Goal: Task Accomplishment & Management: Use online tool/utility

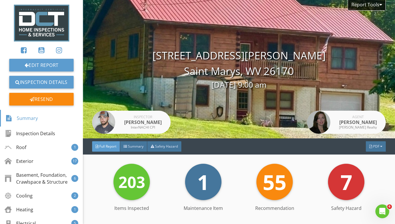
click at [28, 21] on img at bounding box center [41, 23] width 55 height 37
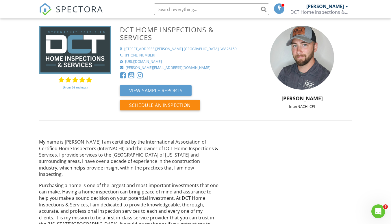
click at [69, 13] on span "SPECTORA" at bounding box center [79, 9] width 47 height 12
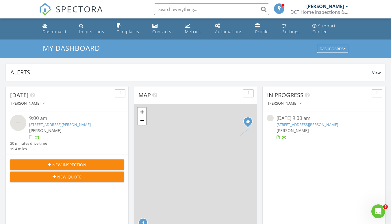
scroll to position [534, 399]
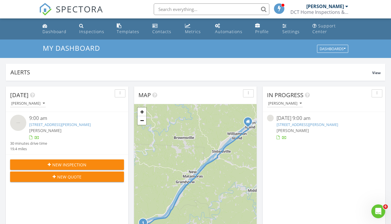
click at [17, 124] on img at bounding box center [18, 123] width 16 height 16
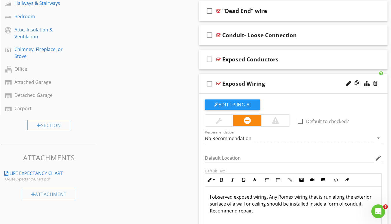
click at [31, 81] on div "Attached Garage" at bounding box center [42, 82] width 56 height 7
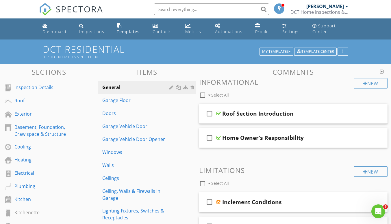
click at [345, 115] on div at bounding box center [362, 114] width 34 height 14
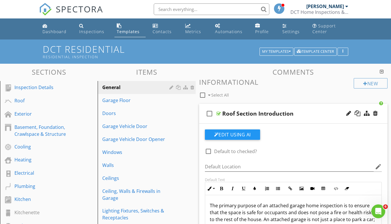
click at [234, 114] on div "Roof Section Introduction" at bounding box center [257, 113] width 71 height 7
click at [234, 114] on input "Roof Section Introduction" at bounding box center [288, 115] width 132 height 10
type input "Garage Section Introduction"
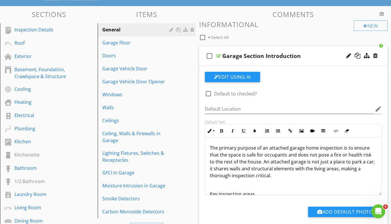
scroll to position [87, 0]
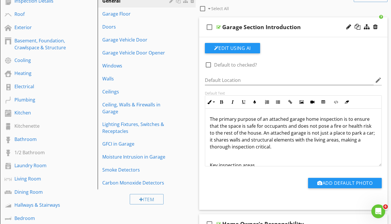
click at [156, 172] on div "Smoke Detectors" at bounding box center [136, 170] width 68 height 7
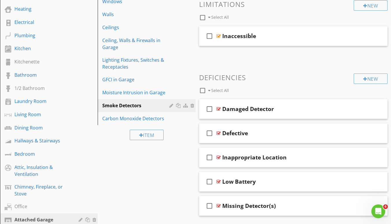
scroll to position [115, 0]
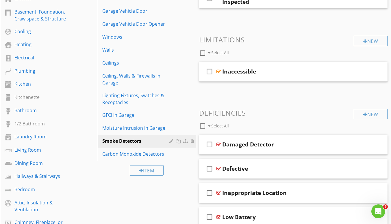
click at [135, 156] on div "Carbon Monoxide Detectors" at bounding box center [136, 154] width 68 height 7
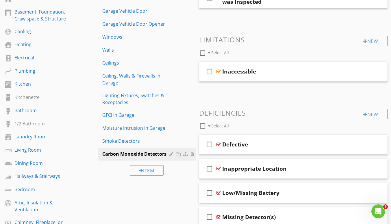
click at [143, 193] on div "Sections Inspection Details Roof Exterior Basement, Foundation, Crawlspace & St…" at bounding box center [195, 162] width 391 height 429
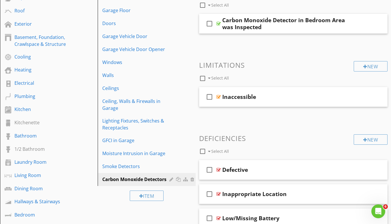
scroll to position [0, 0]
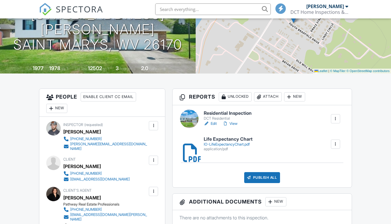
click at [210, 123] on link "Edit" at bounding box center [209, 124] width 13 height 6
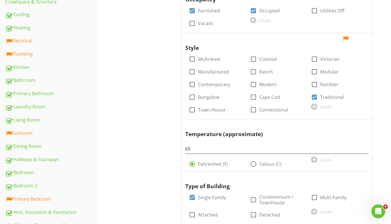
scroll to position [189, 0]
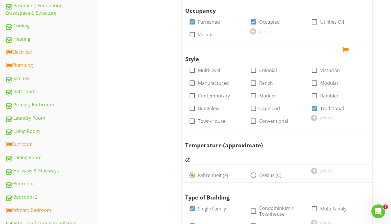
click at [315, 107] on div at bounding box center [314, 109] width 10 height 10
checkbox input "false"
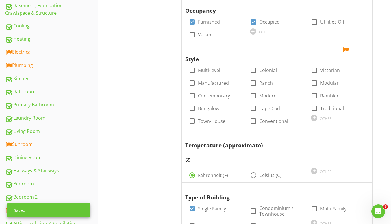
click at [318, 119] on div "OTHER" at bounding box center [338, 117] width 54 height 7
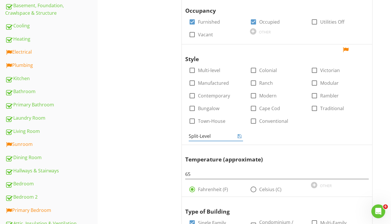
type input "Split-Level"
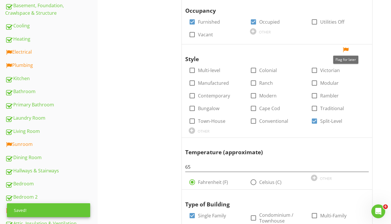
click at [345, 48] on div at bounding box center [345, 50] width 7 height 6
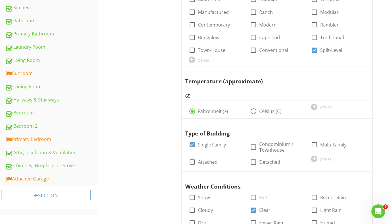
scroll to position [0, 0]
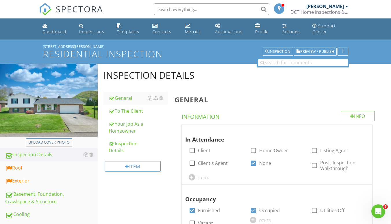
click at [35, 168] on div "Roof" at bounding box center [51, 169] width 92 height 8
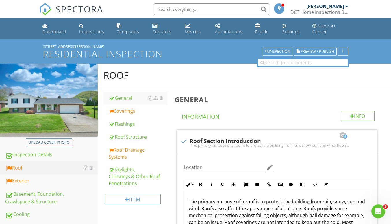
click at [128, 113] on div "Coverings" at bounding box center [138, 111] width 59 height 7
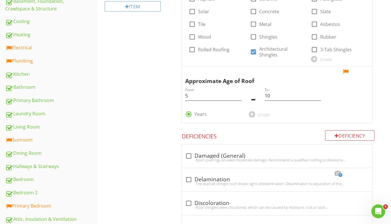
scroll to position [173, 0]
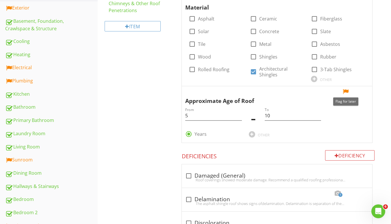
click at [346, 92] on div at bounding box center [345, 92] width 7 height 6
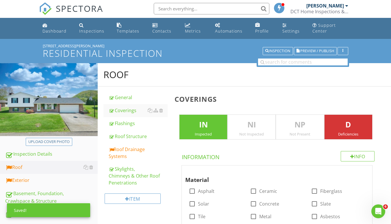
scroll to position [0, 0]
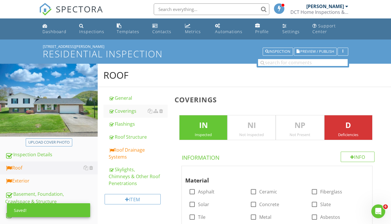
click at [126, 152] on div "Roof Drainage Systems" at bounding box center [138, 154] width 59 height 14
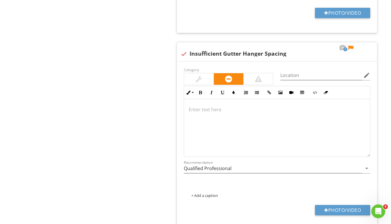
scroll to position [1679, 0]
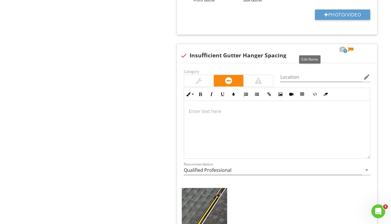
click at [310, 49] on div at bounding box center [309, 50] width 7 height 6
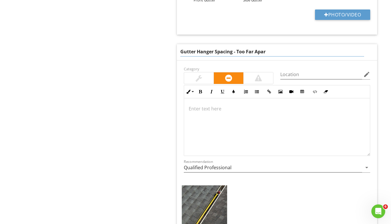
type input "Gutter Hanger Spacing - Too Far Apart"
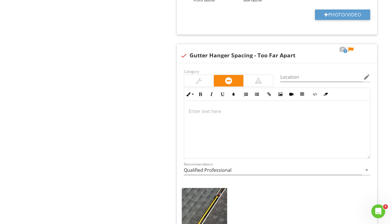
click at [212, 114] on p at bounding box center [276, 111] width 176 height 7
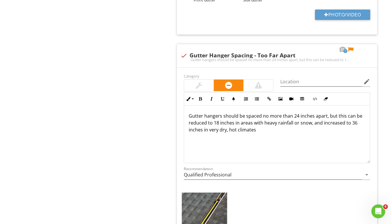
scroll to position [1683, 0]
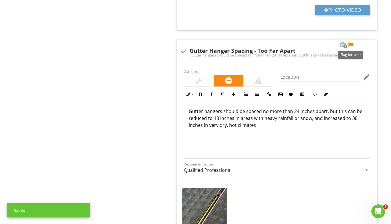
click at [350, 44] on div at bounding box center [350, 45] width 7 height 6
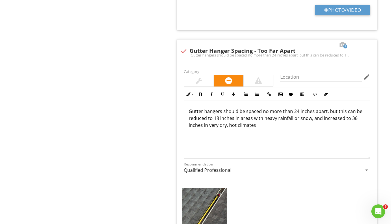
click at [259, 124] on p "Gutter hangers should be spaced no more than 24 inches apart, but this can be r…" at bounding box center [276, 118] width 176 height 21
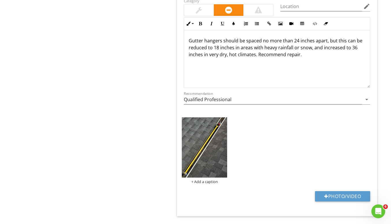
scroll to position [1770, 0]
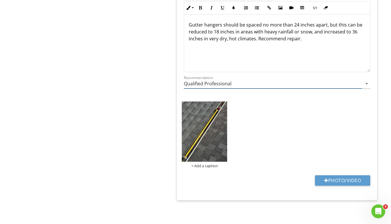
click at [249, 83] on input "Qualified Professional" at bounding box center [273, 84] width 178 height 10
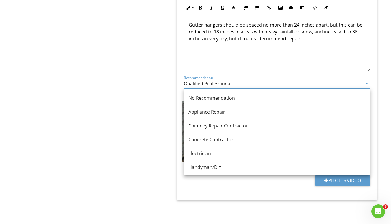
click at [202, 162] on link "Handyman/DIY" at bounding box center [277, 167] width 186 height 14
type input "Handyman/DIY"
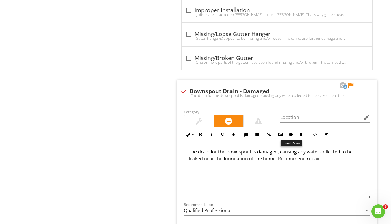
scroll to position [1424, 0]
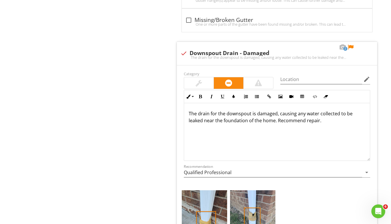
click at [278, 115] on p "The drain for the downspout is damaged, causing any water collected to be leake…" at bounding box center [276, 117] width 176 height 14
click at [349, 47] on div at bounding box center [350, 47] width 7 height 6
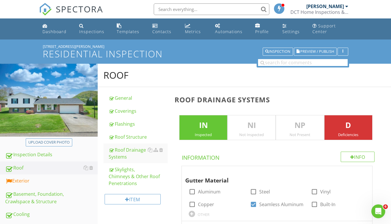
scroll to position [58, 0]
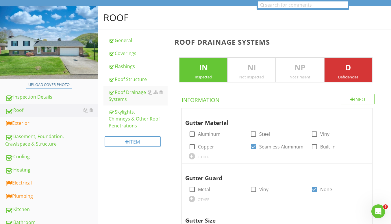
click at [28, 122] on div "Exterior" at bounding box center [51, 124] width 92 height 8
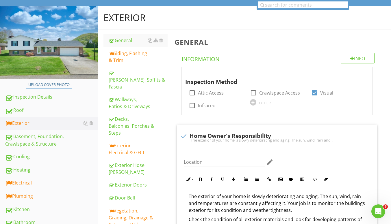
click at [139, 58] on div "Siding, Flashing & Trim" at bounding box center [138, 57] width 59 height 14
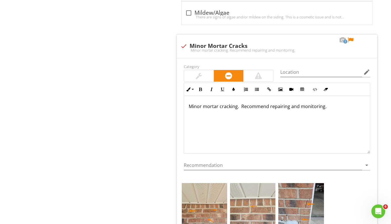
scroll to position [1385, 0]
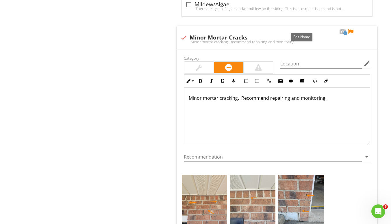
click at [302, 29] on div at bounding box center [301, 32] width 7 height 6
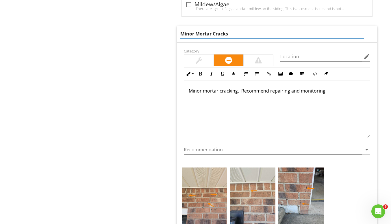
click at [211, 29] on input "Minor Mortar Cracks" at bounding box center [272, 34] width 184 height 10
click at [195, 29] on input "Minor Mortar Cracks" at bounding box center [272, 34] width 184 height 10
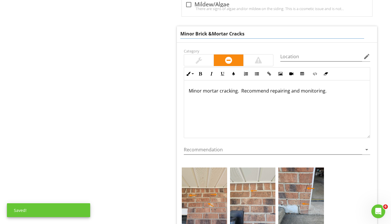
type input "Minor Brick & Mortar Cracks"
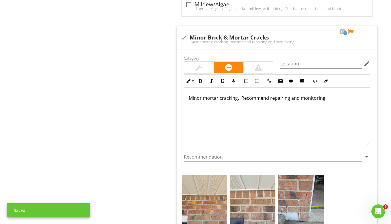
click at [202, 95] on p "Minor mortar cracking. Recommend repairing and monitoring." at bounding box center [276, 98] width 176 height 7
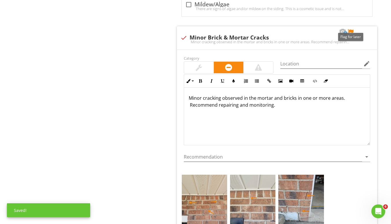
click at [351, 29] on div at bounding box center [350, 32] width 7 height 6
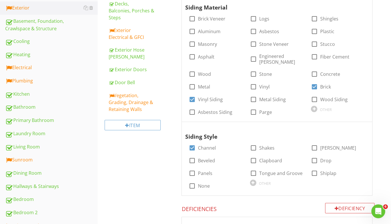
scroll to position [87, 0]
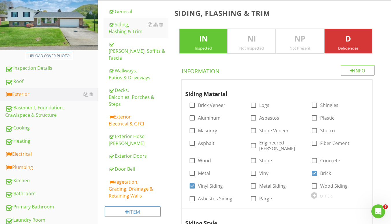
click at [124, 113] on div "Exterior Electrical & GFCI" at bounding box center [138, 120] width 59 height 14
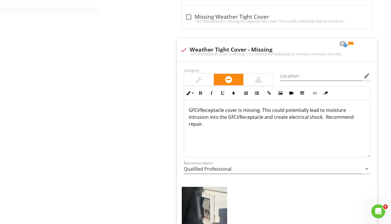
scroll to position [0, 0]
click at [280, 49] on div "check Weather Tight Cover - Missing" at bounding box center [276, 49] width 193 height 7
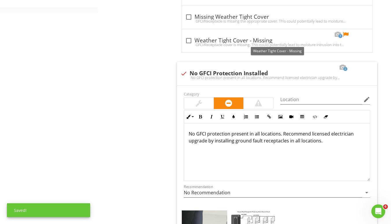
click at [276, 41] on div "check_box_outline_blank Weather Tight Cover - Missing" at bounding box center [276, 40] width 183 height 7
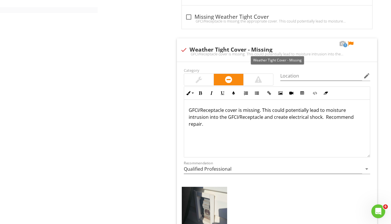
click at [255, 48] on div "check Weather Tight Cover - Missing" at bounding box center [276, 49] width 193 height 7
checkbox input "true"
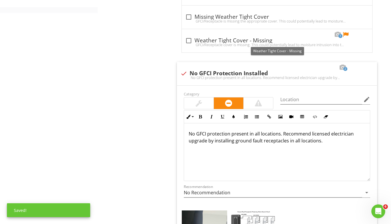
click at [261, 42] on div "check_box_outline_blank Weather Tight Cover - Missing" at bounding box center [276, 40] width 183 height 7
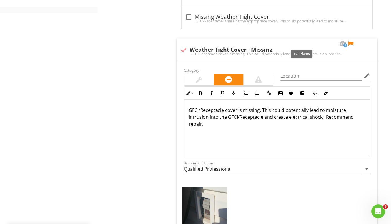
click at [300, 44] on div at bounding box center [301, 44] width 7 height 6
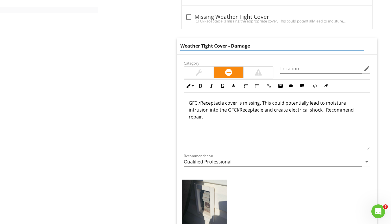
type input "Weather Tight Cover - Damaged"
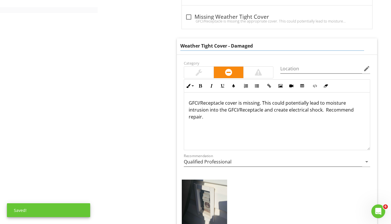
click at [234, 118] on p "GFCI/Receptacle cover is missing. This could potentially lead to moisture intru…" at bounding box center [276, 110] width 176 height 21
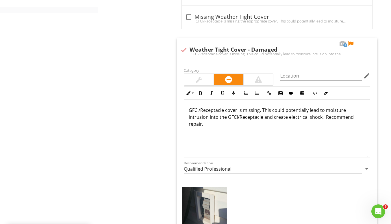
click at [259, 111] on p "GFCI/Receptacle cover is missing. This could potentially lead to moisture intru…" at bounding box center [276, 117] width 176 height 21
click at [143, 125] on div "Exterior General Siding, Flashing & Trim Eaves, Soffits & Fascia Walkways, Pati…" at bounding box center [244, 180] width 293 height 1157
click at [350, 44] on div at bounding box center [350, 44] width 7 height 6
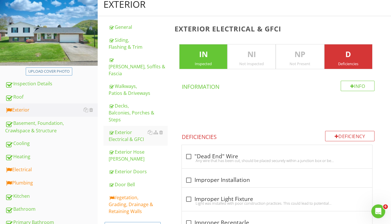
scroll to position [115, 0]
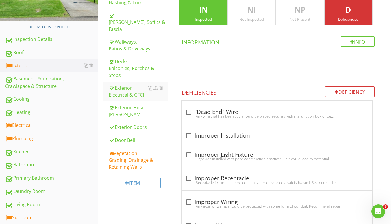
click at [127, 150] on div "Vegetation, Grading, Drainage & Retaining Walls" at bounding box center [138, 160] width 59 height 21
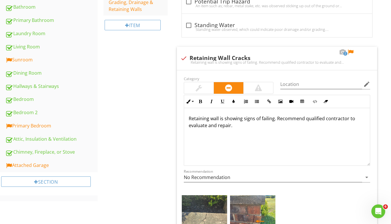
scroll to position [289, 0]
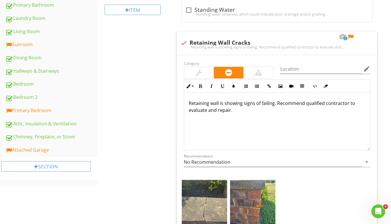
click at [274, 104] on p "Retaining wall is showing signs of failing. Recommend qualified contractor to e…" at bounding box center [276, 107] width 176 height 14
drag, startPoint x: 271, startPoint y: 106, endPoint x: 310, endPoint y: 102, distance: 38.9
click at [310, 102] on p "Retaining wall has a minor crack in the cap. Recommend qualified contractor to …" at bounding box center [276, 107] width 176 height 14
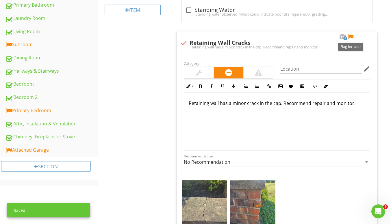
click at [350, 36] on div at bounding box center [350, 37] width 7 height 6
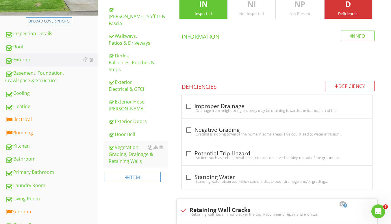
scroll to position [202, 0]
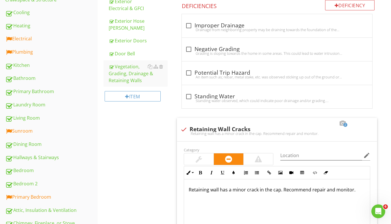
click at [39, 42] on div "Electrical" at bounding box center [51, 39] width 92 height 8
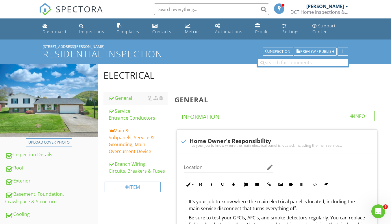
click at [133, 137] on div "Main & Subpanels, Service & Grounding, Main Overcurrent Device" at bounding box center [138, 141] width 59 height 28
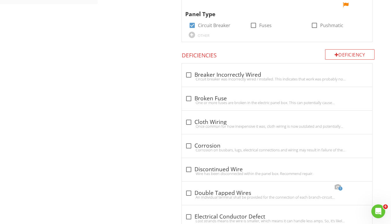
scroll to position [400, 0]
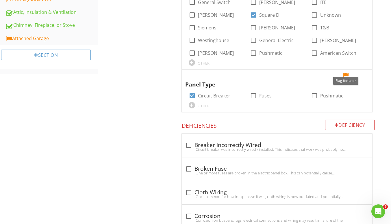
click at [348, 72] on div at bounding box center [345, 75] width 7 height 6
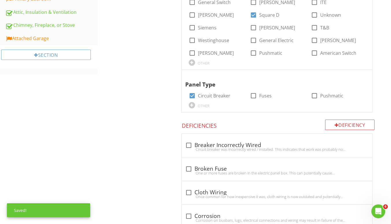
click at [347, 120] on div "Deficiency" at bounding box center [350, 125] width 50 height 10
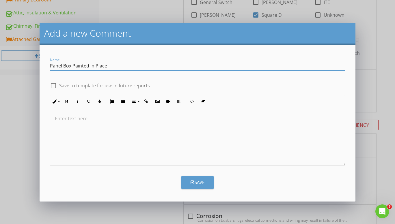
type input "Panel Box Painted in Place"
click at [57, 85] on div at bounding box center [53, 86] width 10 height 10
checkbox input "true"
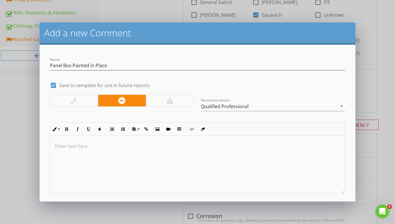
click at [71, 145] on p at bounding box center [197, 146] width 285 height 7
click at [72, 67] on input "Panel Box Painted in Place" at bounding box center [197, 66] width 295 height 10
type input "Panel Box Cover Painted in Place"
click at [224, 146] on p "During the time of the inspection, I observed that the" at bounding box center [197, 146] width 285 height 7
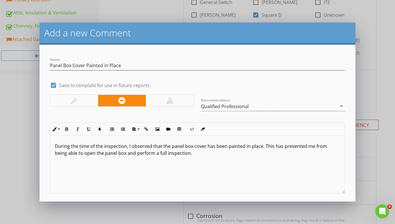
click at [52, 85] on div at bounding box center [53, 86] width 10 height 10
checkbox input "false"
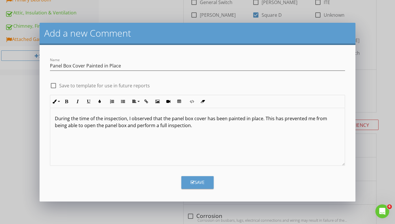
click at [194, 126] on p "During the time of the inspection, I observed that the panel box cover has been…" at bounding box center [197, 122] width 285 height 14
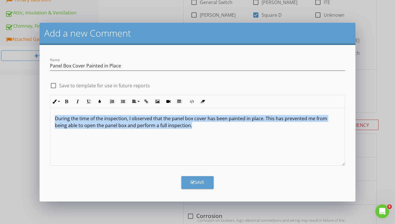
drag, startPoint x: 100, startPoint y: 129, endPoint x: 54, endPoint y: 115, distance: 48.2
click at [54, 115] on div "During the time of the inspection, I observed that the panel box cover has been…" at bounding box center [197, 137] width 294 height 58
click at [71, 122] on p "During the time of the inspection, I observed that the panel box cover has been…" at bounding box center [197, 122] width 285 height 14
copy p "During the time of the inspection, I observed that the panel box cover has been…"
click at [199, 185] on div "Save" at bounding box center [197, 182] width 14 height 7
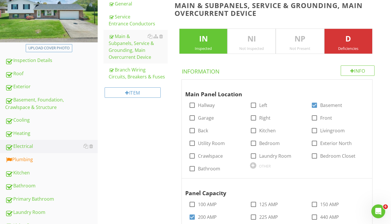
scroll to position [87, 0]
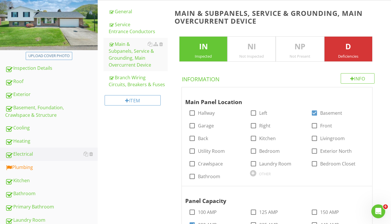
click at [52, 108] on div "Basement, Foundation, Crawlspace & Structure" at bounding box center [51, 111] width 92 height 14
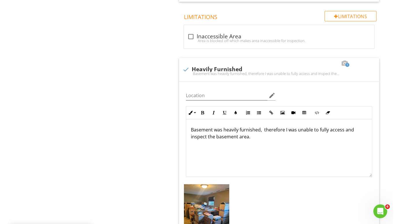
scroll to position [612, 0]
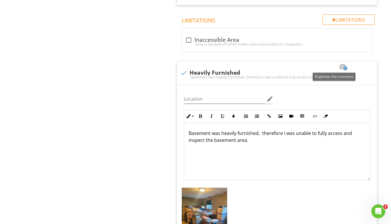
click at [335, 68] on div at bounding box center [333, 67] width 7 height 6
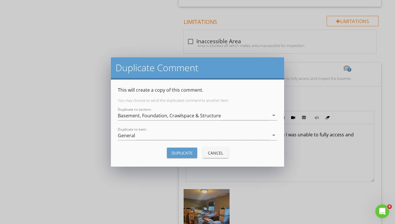
click at [176, 136] on div "General" at bounding box center [193, 136] width 151 height 10
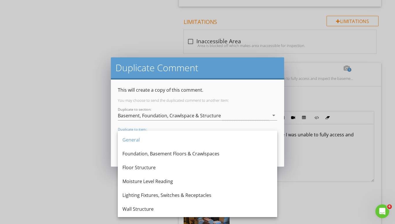
click at [198, 110] on div "Duplicate to section: Basement, Foundation, Crawlspace & Structure arrow_drop_d…" at bounding box center [197, 116] width 159 height 19
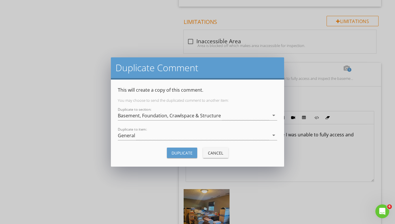
click at [187, 117] on div "Basement, Foundation, Crawlspace & Structure" at bounding box center [169, 115] width 103 height 5
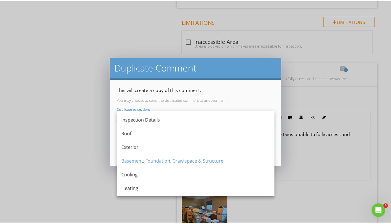
scroll to position [58, 0]
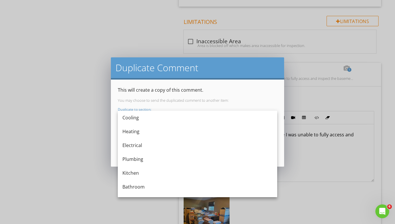
click at [154, 143] on div "Electrical" at bounding box center [197, 145] width 150 height 7
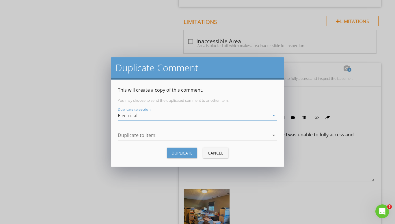
click at [167, 132] on div at bounding box center [193, 136] width 151 height 10
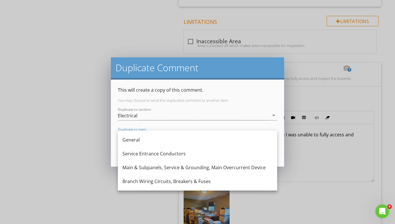
click at [154, 166] on div "Main & Subpanels, Service & Grounding, Main Overcurrent Device" at bounding box center [197, 167] width 150 height 7
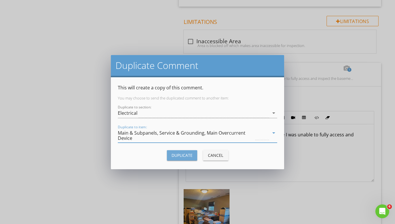
click at [180, 154] on div "Duplicate" at bounding box center [181, 155] width 21 height 6
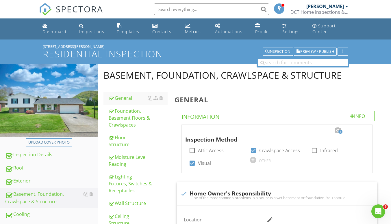
scroll to position [87, 0]
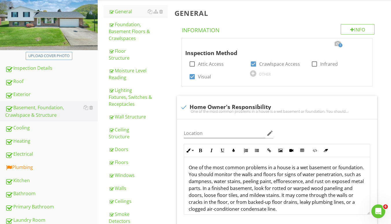
click at [43, 155] on div "Electrical" at bounding box center [51, 155] width 92 height 8
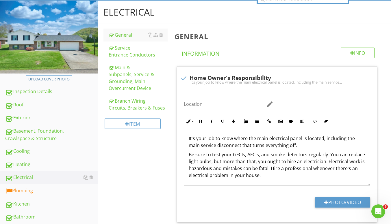
scroll to position [62, 0]
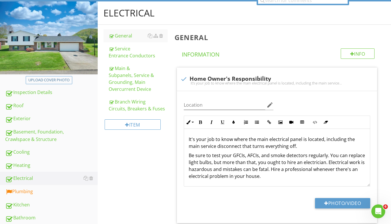
click at [126, 76] on div "Main & Subpanels, Service & Grounding, Main Overcurrent Device" at bounding box center [138, 79] width 59 height 28
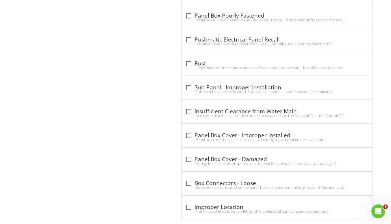
scroll to position [1636, 0]
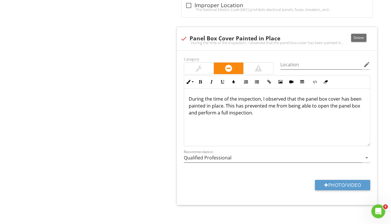
click at [359, 30] on div at bounding box center [358, 33] width 7 height 6
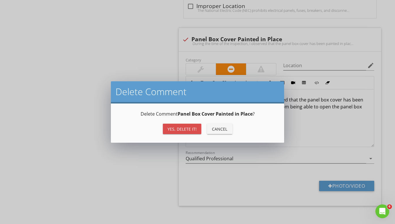
click at [179, 126] on div "Yes, Delete it!" at bounding box center [181, 129] width 29 height 6
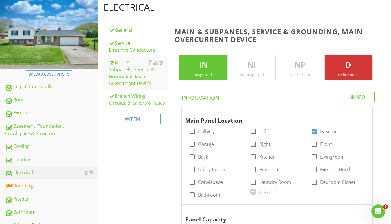
scroll to position [54, 0]
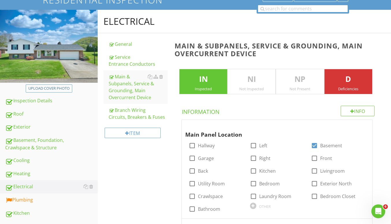
click at [122, 91] on div "Main & Subpanels, Service & Grounding, Main Overcurrent Device" at bounding box center [138, 87] width 59 height 28
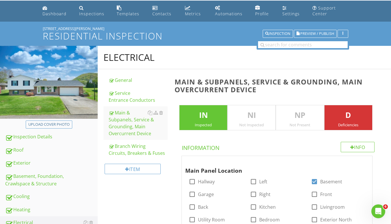
scroll to position [0, 0]
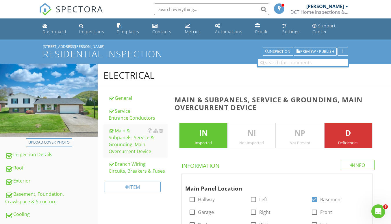
click at [133, 101] on div "General" at bounding box center [138, 98] width 59 height 7
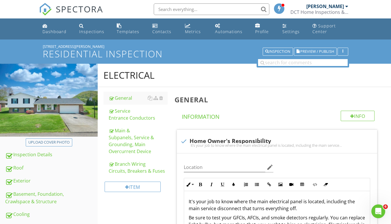
click at [128, 120] on div "Service Entrance Conductors" at bounding box center [138, 115] width 59 height 14
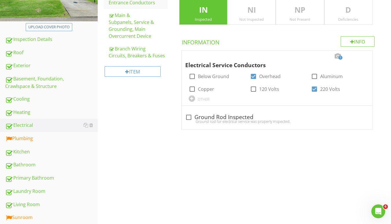
scroll to position [58, 0]
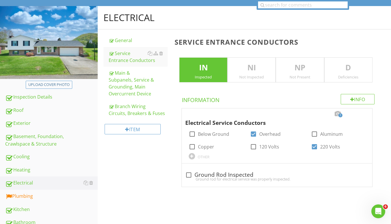
click at [124, 87] on div "Main & Subpanels, Service & Grounding, Main Overcurrent Device" at bounding box center [138, 84] width 59 height 28
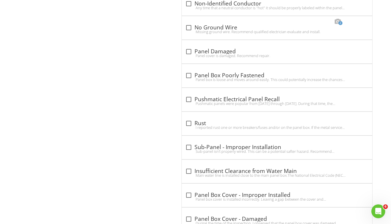
scroll to position [1439, 0]
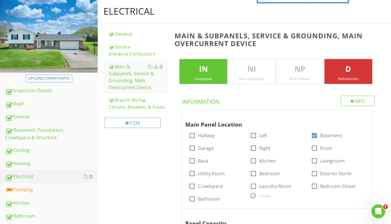
scroll to position [0, 0]
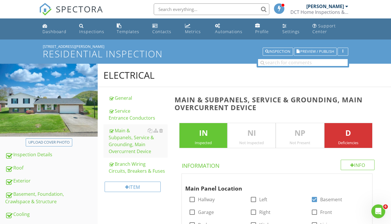
click at [127, 163] on div "Branch Wiring Circuits, Breakers & Fuses" at bounding box center [138, 168] width 59 height 14
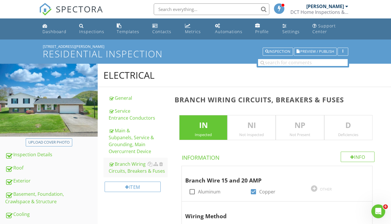
scroll to position [58, 0]
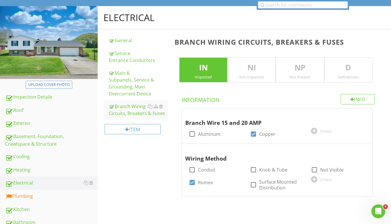
click at [119, 85] on div "Main & Subpanels, Service & Grounding, Main Overcurrent Device" at bounding box center [138, 84] width 59 height 28
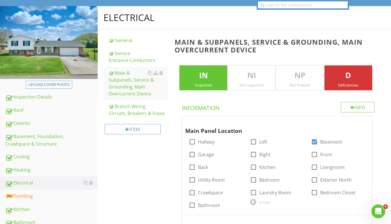
click at [343, 109] on div "Info" at bounding box center [357, 107] width 34 height 10
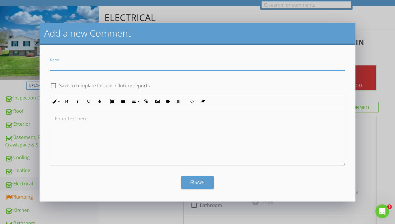
click at [388, 49] on div "Add a new Comment Name check_box_outline_blank Save to template for use in futu…" at bounding box center [197, 112] width 395 height 224
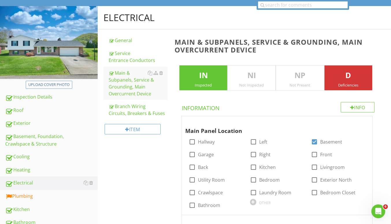
click at [122, 40] on div "General" at bounding box center [138, 40] width 59 height 7
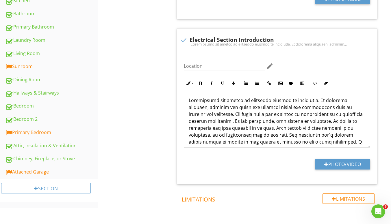
scroll to position [289, 0]
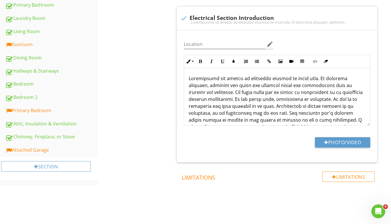
click at [352, 177] on div "Limitations" at bounding box center [348, 177] width 52 height 10
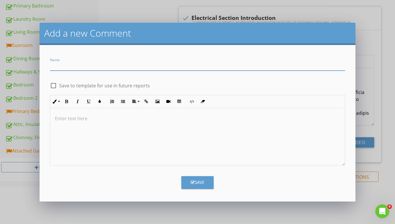
click at [78, 68] on input "Name" at bounding box center [197, 66] width 295 height 10
click at [50, 138] on div "Enter text here" at bounding box center [197, 137] width 295 height 58
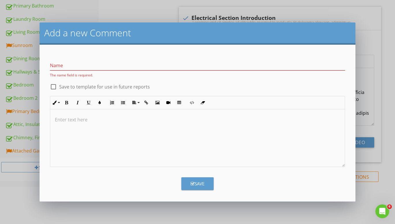
click at [77, 130] on div at bounding box center [197, 138] width 294 height 58
click at [86, 117] on p at bounding box center [197, 119] width 285 height 7
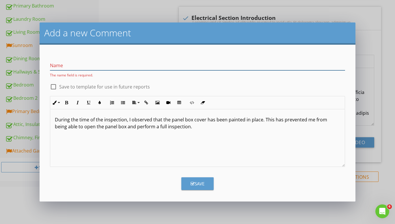
click at [79, 63] on input "Name" at bounding box center [197, 66] width 295 height 10
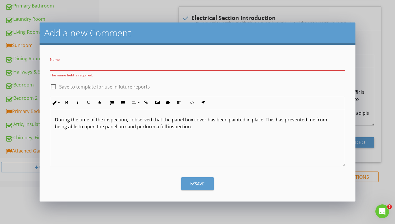
type input "P"
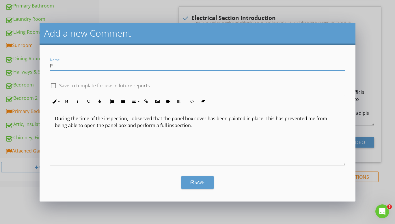
type input "Panel Box Cover Painted in Place"
click at [53, 84] on div at bounding box center [53, 86] width 10 height 10
click at [198, 179] on div "Save" at bounding box center [197, 182] width 14 height 7
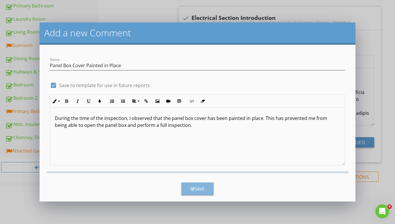
checkbox input "false"
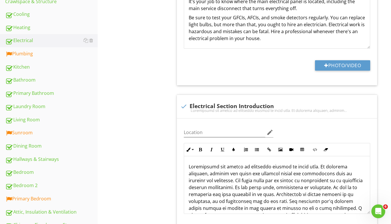
scroll to position [202, 0]
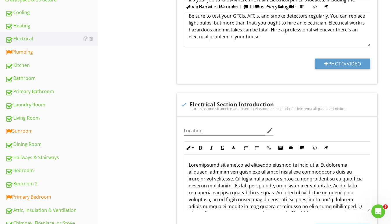
click at [31, 57] on link "Plumbing" at bounding box center [51, 52] width 92 height 13
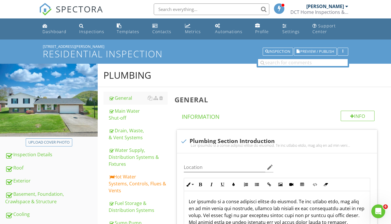
click at [126, 190] on div "Hot Water Systems, Controls, Flues & Vents" at bounding box center [138, 183] width 59 height 21
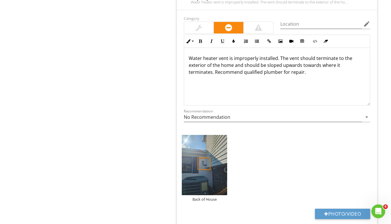
scroll to position [564, 0]
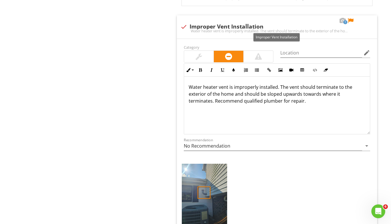
click at [225, 23] on div "check Improper Vent Installation" at bounding box center [276, 26] width 193 height 8
checkbox input "true"
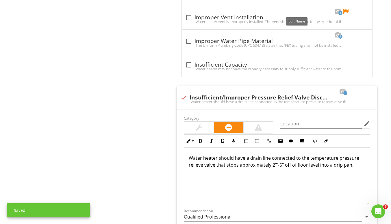
click at [298, 11] on div at bounding box center [296, 12] width 7 height 6
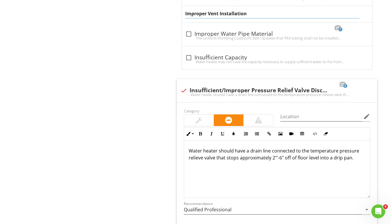
click at [248, 15] on input "Improper Vent Installation" at bounding box center [272, 14] width 174 height 10
click at [248, 15] on input "text" at bounding box center [272, 14] width 174 height 10
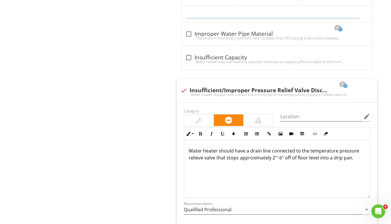
paste input "Inadequate Vent/Roof Clearance"
type input "Inadequate Vent/Roof Clearance"
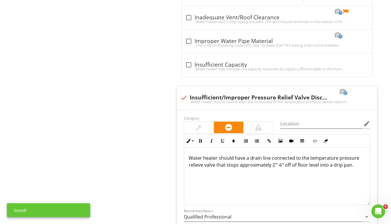
click at [250, 29] on div "1 check_box_outline_blank Inadequate Vent/Roof Clearance Water heater vent is i…" at bounding box center [277, 17] width 190 height 23
checkbox input "true"
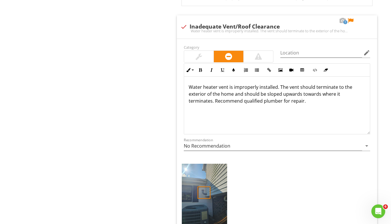
click at [224, 91] on p "Water heater vent is improperly installed. The vent should terminate to the ext…" at bounding box center [276, 94] width 176 height 21
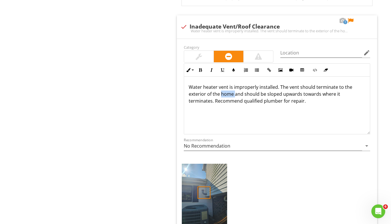
click at [224, 91] on p "Water heater vent is improperly installed. The vent should terminate to the ext…" at bounding box center [276, 94] width 176 height 21
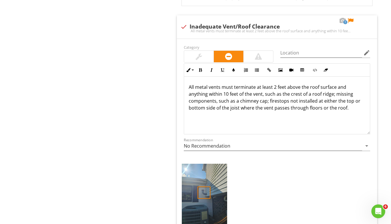
click at [350, 20] on div at bounding box center [350, 21] width 7 height 6
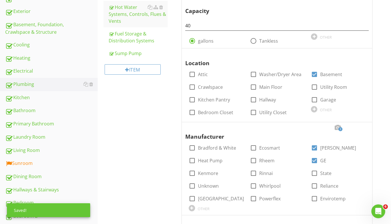
scroll to position [189, 0]
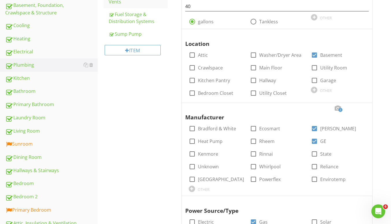
click at [21, 148] on link "Sunroom" at bounding box center [51, 144] width 92 height 13
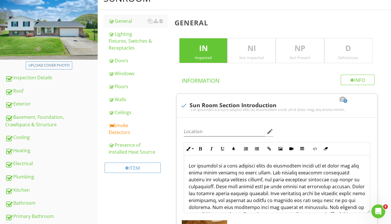
scroll to position [45, 0]
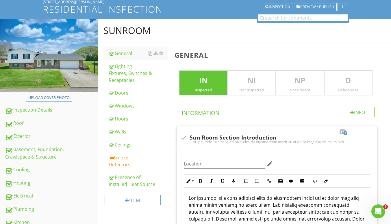
click at [162, 159] on div at bounding box center [161, 158] width 4 height 5
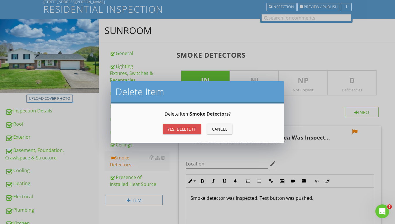
click at [175, 133] on button "Yes, Delete it!" at bounding box center [182, 129] width 38 height 10
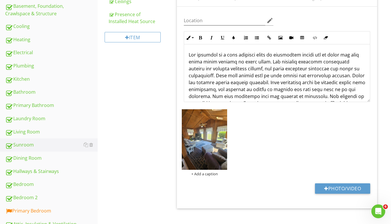
scroll to position [189, 0]
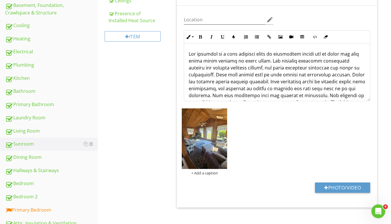
click at [29, 210] on div "Primary Bedroom" at bounding box center [51, 211] width 92 height 8
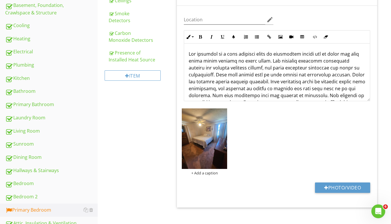
scroll to position [45, 0]
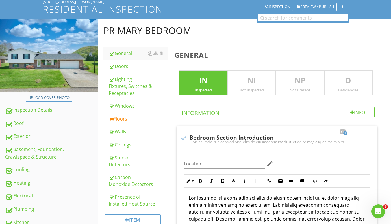
click at [129, 117] on div "Floors" at bounding box center [138, 118] width 59 height 7
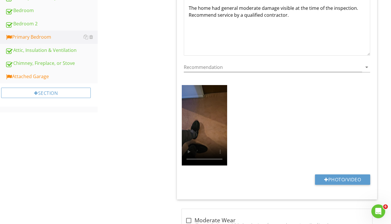
scroll to position [247, 0]
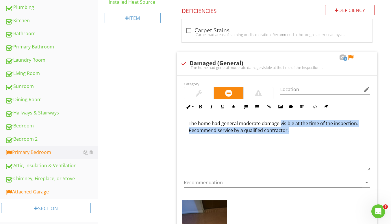
drag, startPoint x: 295, startPoint y: 126, endPoint x: 279, endPoint y: 120, distance: 17.1
click at [279, 120] on p "The home had general moderate damage visible at the time of the inspection. Rec…" at bounding box center [276, 127] width 176 height 14
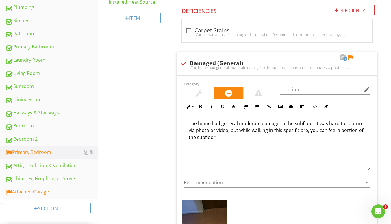
click at [334, 126] on p "The home had general moderate damage to the subfloor. It was hard to capture vi…" at bounding box center [276, 130] width 176 height 21
click at [320, 130] on p "The home had general moderate damage to the subfloor. It was hard to capture vi…" at bounding box center [276, 130] width 176 height 21
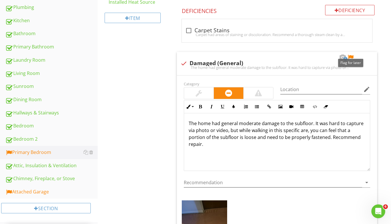
click at [350, 55] on div at bounding box center [350, 58] width 7 height 6
click at [121, 97] on div "Primary Bedroom General Doors Lighting Fixtures, Switches & Receptacles Windows…" at bounding box center [244, 183] width 293 height 733
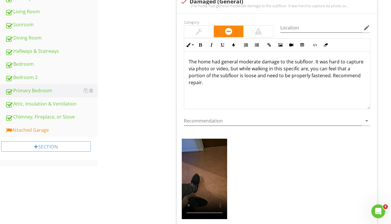
scroll to position [333, 0]
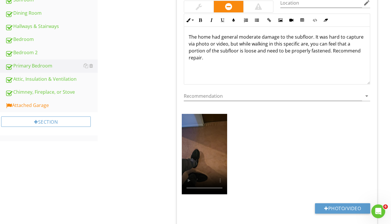
click at [25, 107] on div "Attached Garage" at bounding box center [51, 106] width 92 height 8
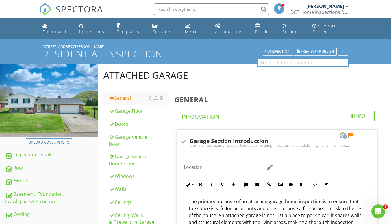
click at [126, 97] on div "General" at bounding box center [138, 98] width 59 height 7
click at [349, 135] on div at bounding box center [350, 135] width 7 height 6
click at [314, 50] on span "Preview / Publish" at bounding box center [317, 52] width 34 height 4
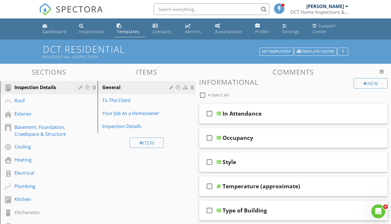
click at [38, 112] on div "Exterior" at bounding box center [42, 114] width 56 height 7
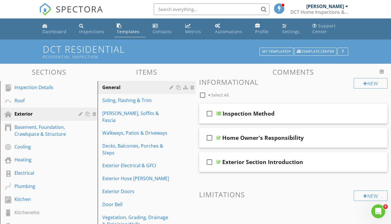
click at [46, 97] on div "Roof" at bounding box center [42, 100] width 56 height 7
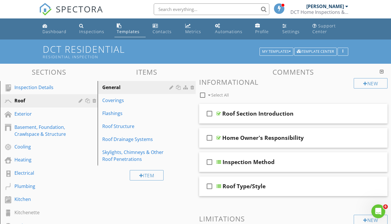
click at [126, 137] on div "Roof Drainage Systems" at bounding box center [136, 139] width 68 height 7
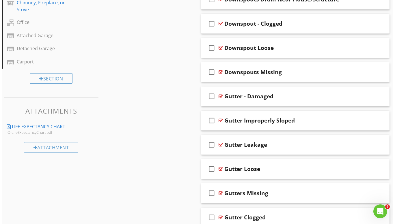
scroll to position [220, 0]
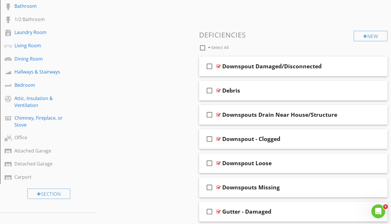
click at [353, 35] on div "New" at bounding box center [370, 36] width 34 height 10
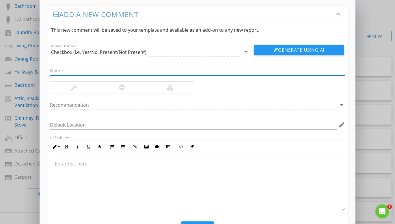
click at [212, 73] on input "text" at bounding box center [197, 71] width 295 height 10
click at [379, 8] on div "Add a new comment keyboard_arrow_down This new comment will be saved to your te…" at bounding box center [197, 125] width 395 height 251
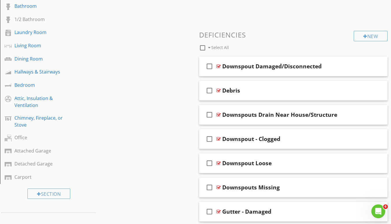
click at [266, 72] on div "check_box_outline_blank Downspout Damaged/Disconnected" at bounding box center [293, 67] width 188 height 20
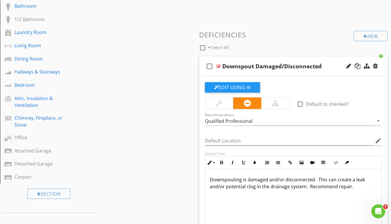
click at [266, 72] on div "check_box_outline_blank Downspout Damaged/Disconnected" at bounding box center [293, 67] width 188 height 20
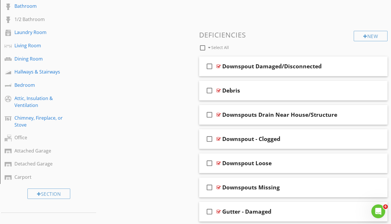
click at [266, 72] on div "check_box_outline_blank Downspout Damaged/Disconnected" at bounding box center [293, 67] width 188 height 20
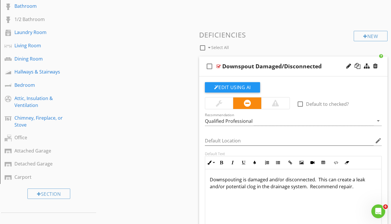
click at [367, 33] on div "New" at bounding box center [370, 36] width 34 height 10
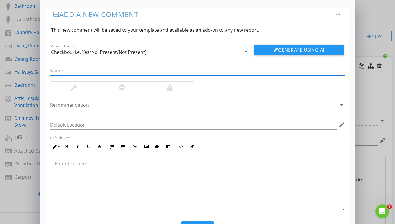
click at [137, 52] on div "Checkbox (i.e. Yes/No, Present/Not Present)" at bounding box center [98, 52] width 95 height 5
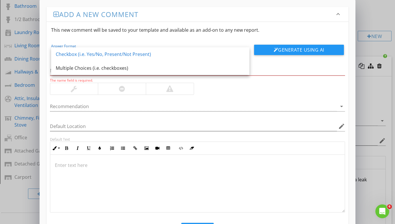
click at [137, 52] on div "Checkbox (i.e. Yes/No, Present/Not Present)" at bounding box center [150, 54] width 189 height 7
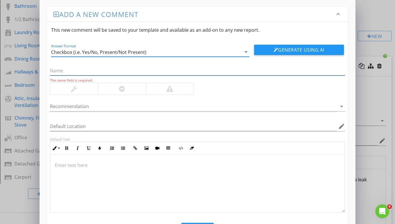
click at [97, 74] on input "text" at bounding box center [197, 71] width 295 height 10
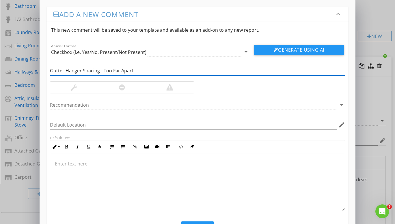
type input "Gutter Hanger Spacing - Too Far Apart"
click at [128, 88] on div at bounding box center [122, 88] width 48 height 12
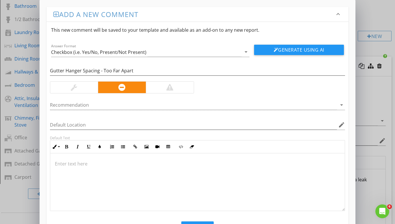
click at [111, 105] on div at bounding box center [193, 105] width 287 height 10
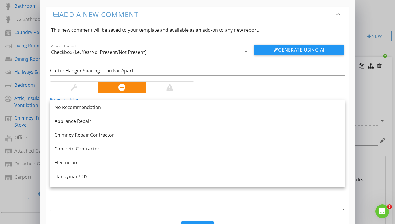
scroll to position [58, 0]
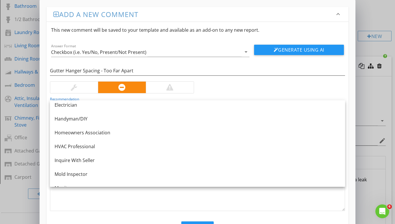
click at [92, 124] on link "Handyman/DIY" at bounding box center [197, 119] width 295 height 14
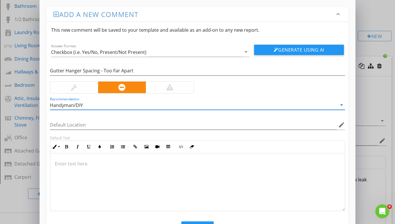
click at [93, 167] on div at bounding box center [197, 183] width 294 height 58
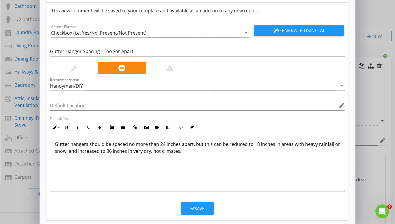
scroll to position [26, 0]
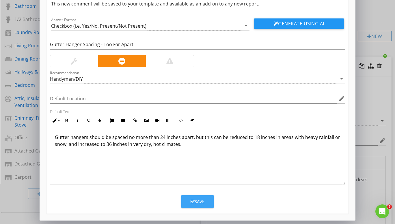
click at [195, 204] on div "Save" at bounding box center [197, 202] width 14 height 7
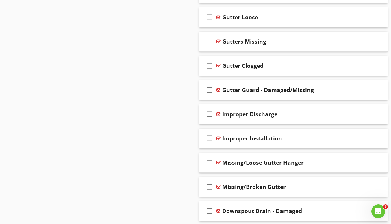
scroll to position [727, 0]
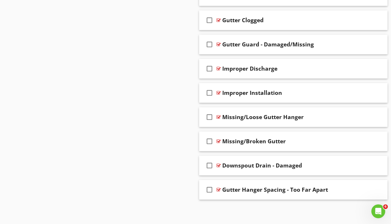
click at [289, 193] on div "Gutter Hanger Spacing - Too Far Apart" at bounding box center [275, 189] width 106 height 7
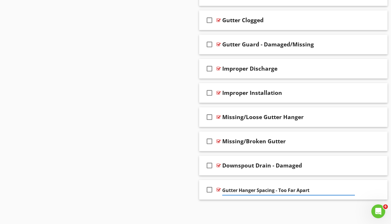
click at [241, 198] on div "check_box_outline_blank Gutter Hanger Spacing - Too Far Apart" at bounding box center [293, 190] width 188 height 20
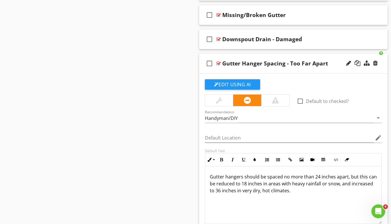
scroll to position [900, 0]
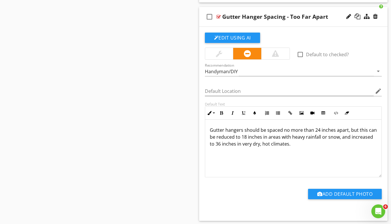
click at [326, 145] on p "Gutter hangers should be spaced no more than 24 inches apart, but this can be r…" at bounding box center [293, 137] width 167 height 21
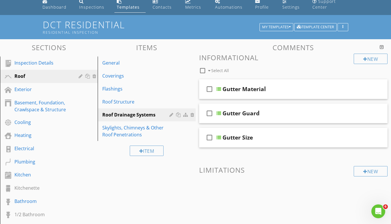
scroll to position [0, 0]
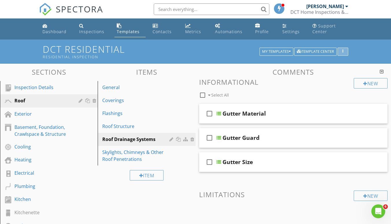
click at [342, 51] on icon "button" at bounding box center [342, 52] width 1 height 4
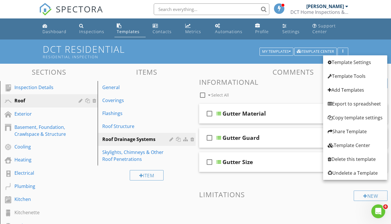
click at [339, 74] on div "Template Tools" at bounding box center [354, 76] width 55 height 7
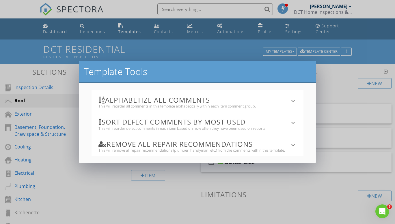
click at [279, 102] on h3 "Alphabetize All Comments" at bounding box center [193, 100] width 191 height 8
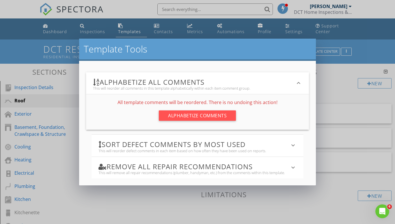
click at [208, 116] on div "Alphabetize Comments" at bounding box center [197, 116] width 77 height 10
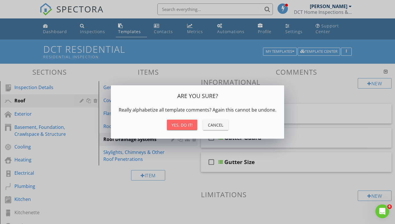
click at [182, 128] on button "Yes, do it!" at bounding box center [182, 125] width 30 height 10
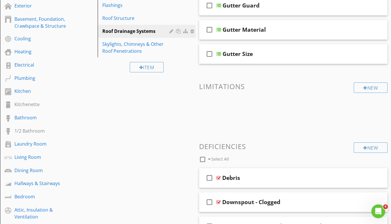
scroll to position [115, 0]
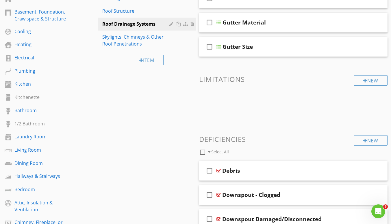
click at [49, 191] on div "Bedroom" at bounding box center [42, 189] width 56 height 7
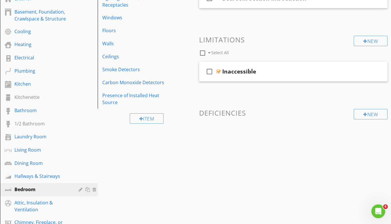
scroll to position [0, 0]
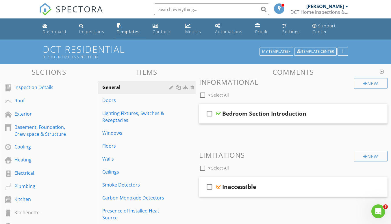
click at [124, 162] on div "Walls" at bounding box center [136, 159] width 68 height 7
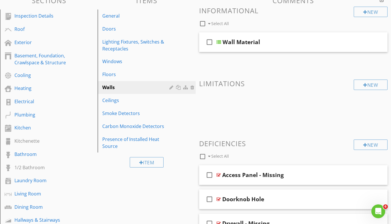
scroll to position [58, 0]
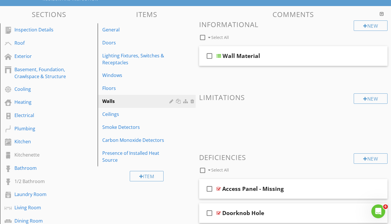
click at [232, 65] on div "check_box_outline_blank Wall Material" at bounding box center [293, 56] width 188 height 20
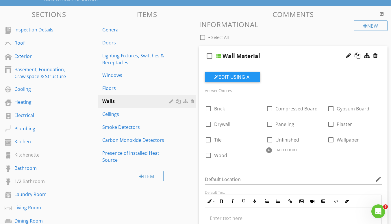
click at [0, 0] on div at bounding box center [0, 0] width 0 height 0
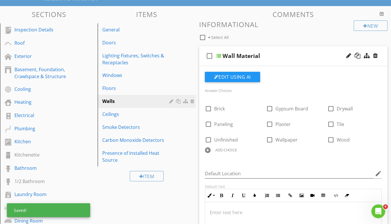
click at [0, 0] on div at bounding box center [0, 0] width 0 height 0
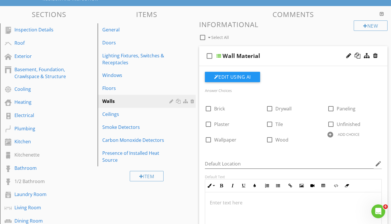
click at [138, 118] on div "Ceilings" at bounding box center [136, 114] width 68 height 7
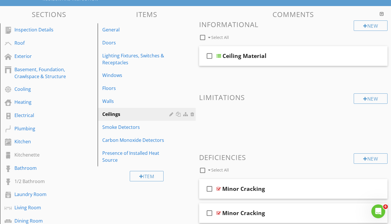
click at [254, 62] on div "check_box_outline_blank Ceiling Material" at bounding box center [293, 56] width 188 height 20
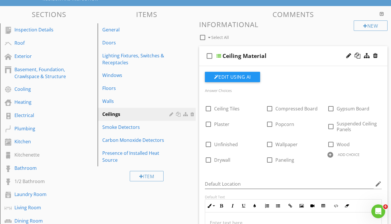
click at [0, 0] on div at bounding box center [0, 0] width 0 height 0
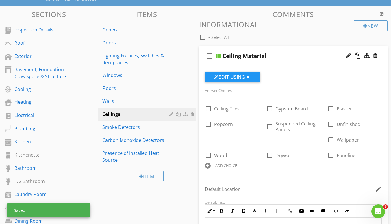
click at [0, 0] on div at bounding box center [0, 0] width 0 height 0
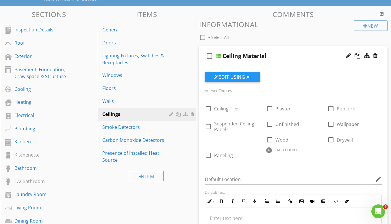
click at [0, 0] on div at bounding box center [0, 0] width 0 height 0
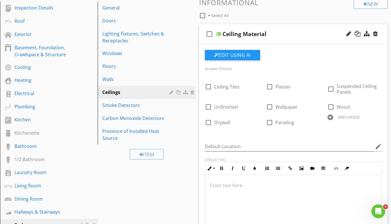
scroll to position [87, 0]
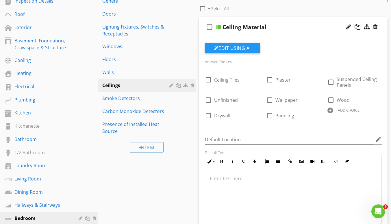
click at [68, 46] on div "Basement, Foundation, Crawlspace & Structure" at bounding box center [42, 44] width 56 height 14
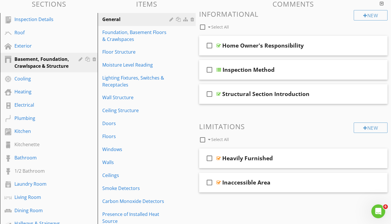
scroll to position [58, 0]
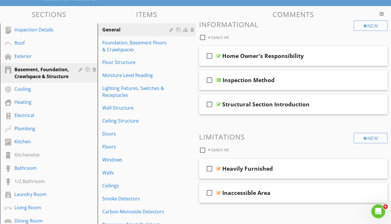
click at [124, 162] on div "Windows" at bounding box center [136, 159] width 68 height 7
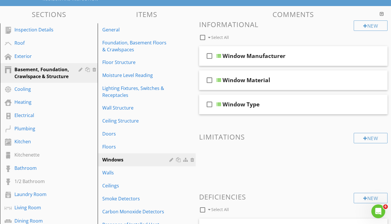
click at [271, 92] on span "check_box_outline_blank Window Manufacturer check_box_outline_blank Window Mate…" at bounding box center [293, 80] width 188 height 68
click at [129, 175] on div "Walls" at bounding box center [136, 172] width 68 height 7
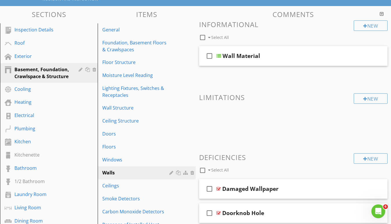
click at [253, 65] on div "check_box_outline_blank Wall Material" at bounding box center [293, 56] width 188 height 20
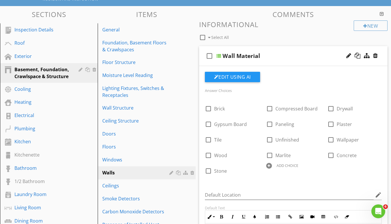
click at [0, 0] on div at bounding box center [0, 0] width 0 height 0
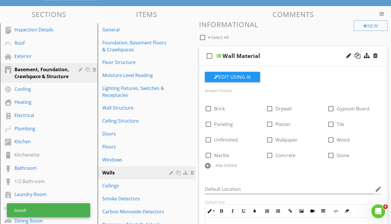
click at [0, 0] on div at bounding box center [0, 0] width 0 height 0
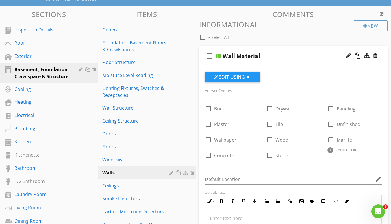
click at [126, 183] on div "Ceilings" at bounding box center [136, 185] width 68 height 7
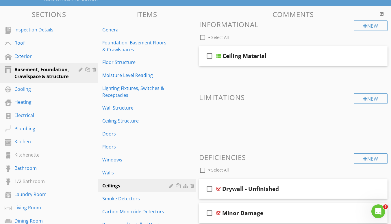
click at [262, 61] on div "check_box_outline_blank Ceiling Material" at bounding box center [293, 56] width 188 height 20
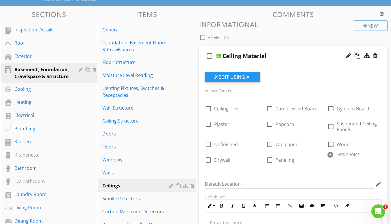
click at [0, 0] on div at bounding box center [0, 0] width 0 height 0
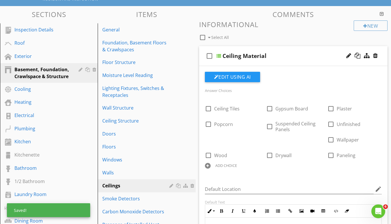
click at [0, 0] on div at bounding box center [0, 0] width 0 height 0
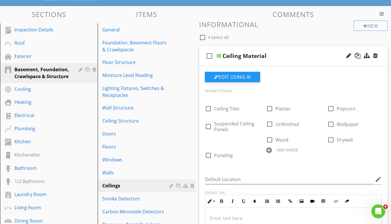
click at [0, 0] on div at bounding box center [0, 0] width 0 height 0
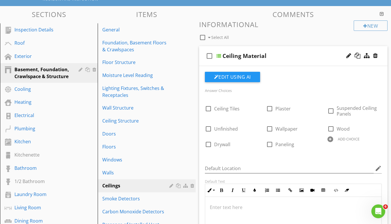
click at [53, 116] on div "Electrical" at bounding box center [42, 115] width 56 height 7
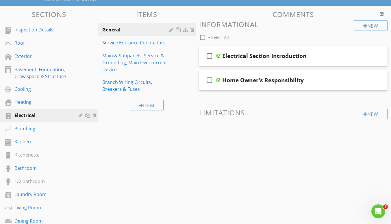
click at [142, 45] on div "Service Entrance Conductors" at bounding box center [136, 42] width 68 height 7
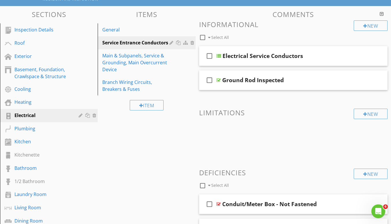
click at [303, 64] on div "check_box_outline_blank Electrical Service Conductors" at bounding box center [293, 56] width 188 height 20
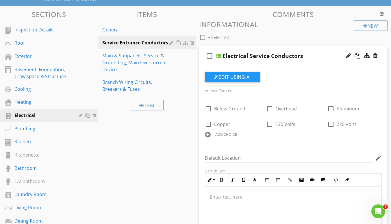
click at [0, 0] on div at bounding box center [0, 0] width 0 height 0
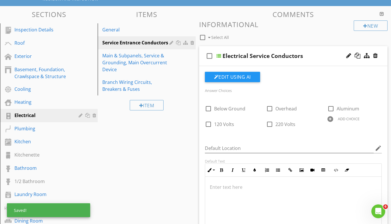
click at [0, 0] on div at bounding box center [0, 0] width 0 height 0
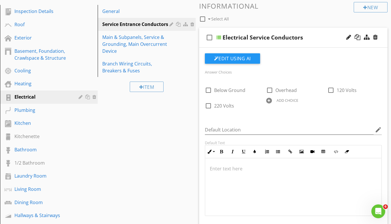
scroll to position [87, 0]
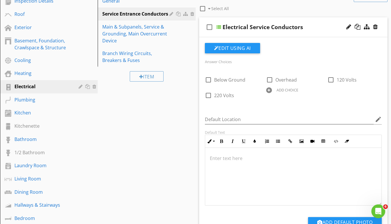
click at [43, 115] on div "Kitchen" at bounding box center [42, 112] width 56 height 7
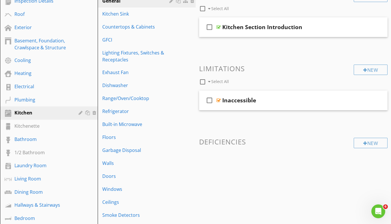
click at [145, 162] on div "Walls" at bounding box center [136, 163] width 68 height 7
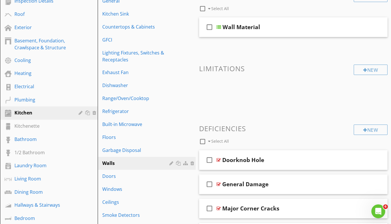
click at [252, 36] on div "check_box_outline_blank Wall Material" at bounding box center [293, 27] width 188 height 20
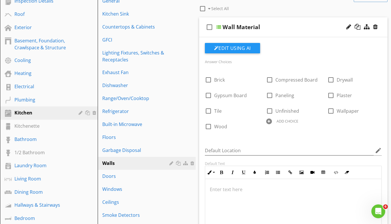
click at [0, 0] on div at bounding box center [0, 0] width 0 height 0
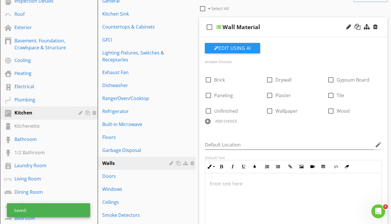
click at [0, 0] on div at bounding box center [0, 0] width 0 height 0
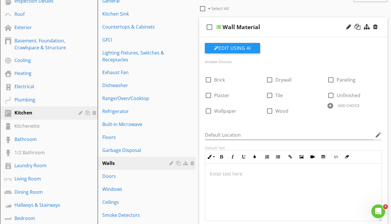
click at [125, 201] on div "Ceilings" at bounding box center [136, 202] width 68 height 7
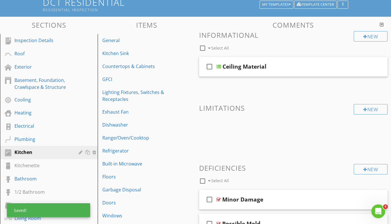
scroll to position [29, 0]
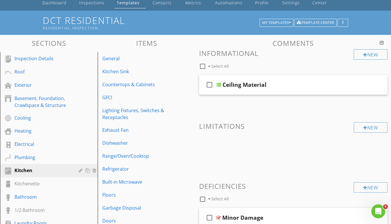
click at [253, 88] on div "Ceiling Material" at bounding box center [244, 84] width 44 height 7
click at [271, 91] on div "check_box_outline_blank Ceiling Material" at bounding box center [293, 85] width 188 height 20
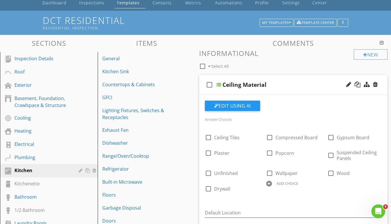
click at [0, 0] on div at bounding box center [0, 0] width 0 height 0
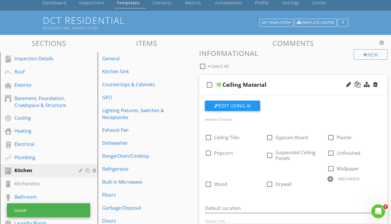
click at [0, 0] on div at bounding box center [0, 0] width 0 height 0
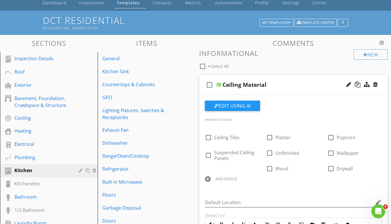
click at [0, 0] on div at bounding box center [0, 0] width 0 height 0
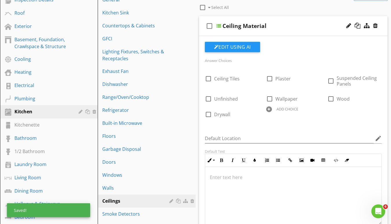
scroll to position [115, 0]
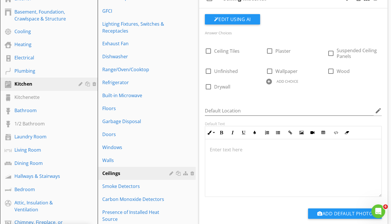
click at [43, 100] on div "Kitchenette" at bounding box center [42, 97] width 56 height 7
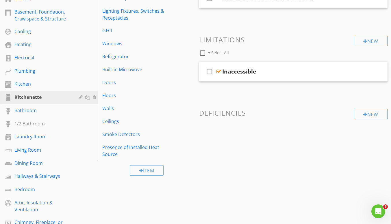
click at [150, 112] on div "Walls" at bounding box center [136, 108] width 68 height 7
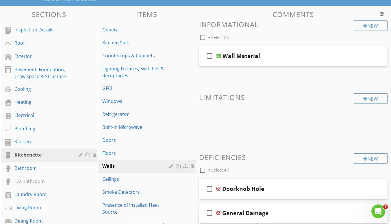
scroll to position [58, 0]
click at [280, 64] on div "check_box_outline_blank Wall Material" at bounding box center [293, 56] width 188 height 20
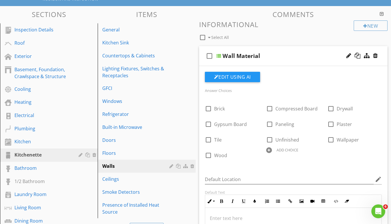
click at [0, 0] on div at bounding box center [0, 0] width 0 height 0
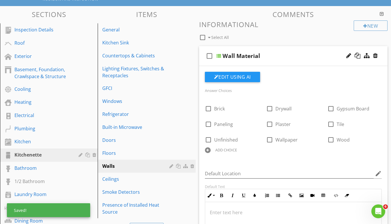
click at [0, 0] on div at bounding box center [0, 0] width 0 height 0
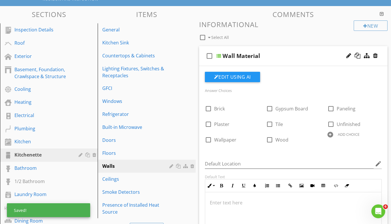
click at [0, 0] on div at bounding box center [0, 0] width 0 height 0
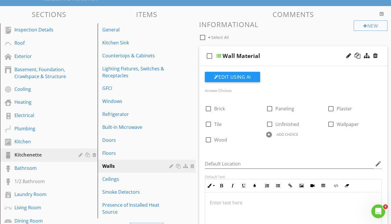
click at [273, 136] on div "ADD CHOICE" at bounding box center [293, 134] width 54 height 7
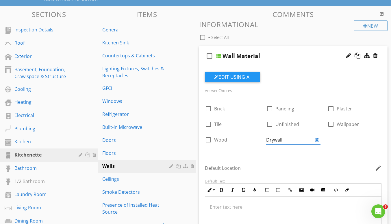
type input "Drywall"
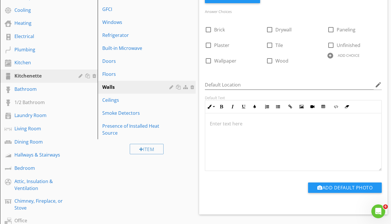
scroll to position [144, 0]
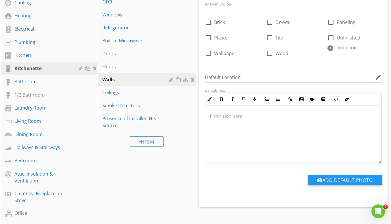
click at [139, 96] on div "Ceilings" at bounding box center [136, 92] width 68 height 7
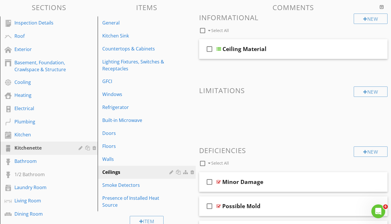
scroll to position [58, 0]
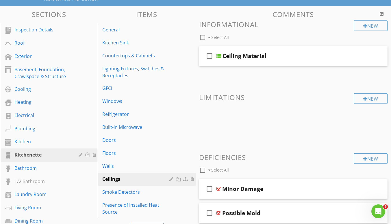
click at [274, 65] on div "check_box_outline_blank Ceiling Material" at bounding box center [293, 56] width 188 height 20
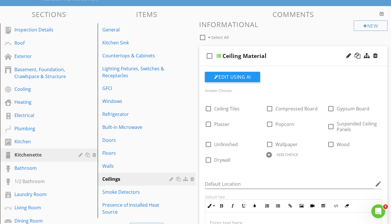
click at [0, 0] on div at bounding box center [0, 0] width 0 height 0
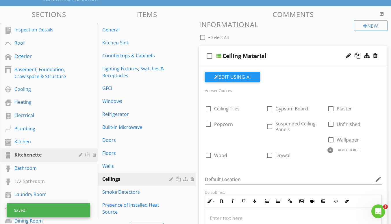
click at [0, 0] on div at bounding box center [0, 0] width 0 height 0
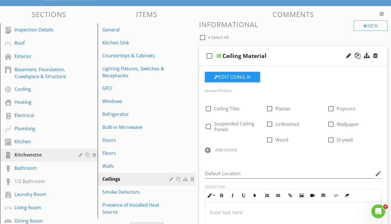
click at [0, 0] on div at bounding box center [0, 0] width 0 height 0
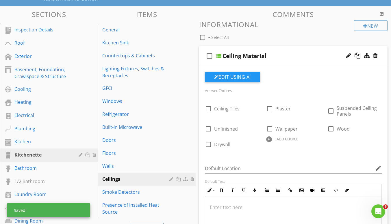
click at [48, 174] on link "Bathroom" at bounding box center [50, 168] width 96 height 13
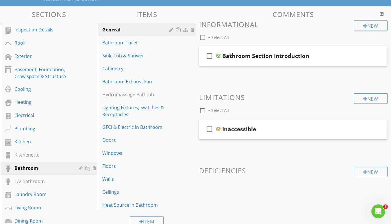
click at [128, 181] on div "Walls" at bounding box center [136, 179] width 68 height 7
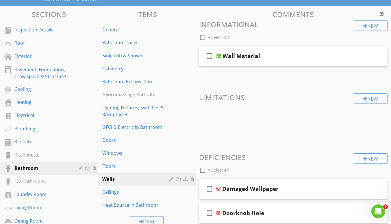
click at [262, 65] on div "check_box_outline_blank Wall Material" at bounding box center [293, 56] width 188 height 20
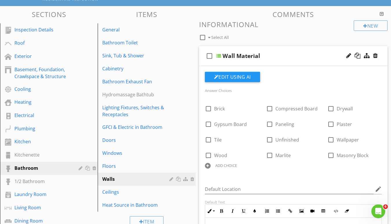
click at [0, 0] on div at bounding box center [0, 0] width 0 height 0
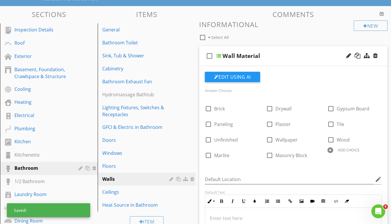
click at [374, 103] on div "check_box_outline_blank Gypsum Board" at bounding box center [354, 106] width 54 height 13
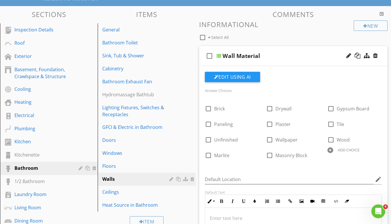
click at [0, 0] on div at bounding box center [0, 0] width 0 height 0
click at [125, 196] on div "Ceilings" at bounding box center [136, 192] width 68 height 7
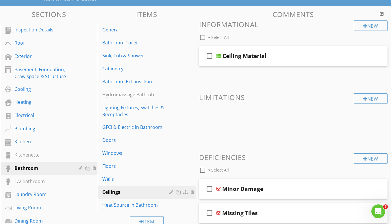
click at [261, 64] on div "check_box_outline_blank Ceiling Material" at bounding box center [293, 56] width 188 height 20
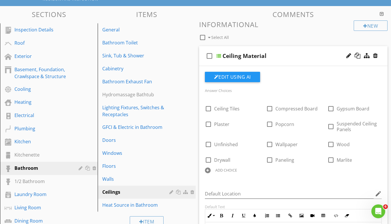
click at [0, 0] on div at bounding box center [0, 0] width 0 height 0
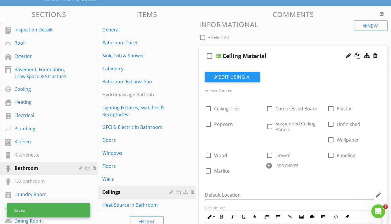
click at [0, 0] on div at bounding box center [0, 0] width 0 height 0
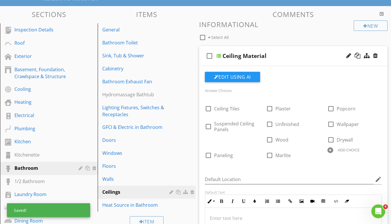
click at [0, 0] on div at bounding box center [0, 0] width 0 height 0
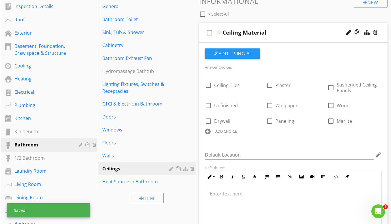
scroll to position [87, 0]
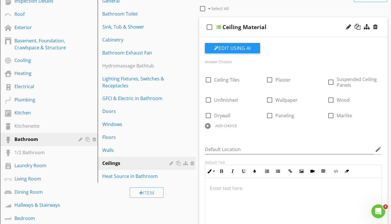
click at [53, 154] on div "1/2 Bathroom" at bounding box center [42, 152] width 56 height 7
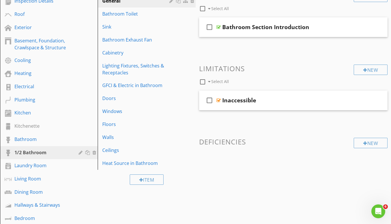
click at [130, 135] on div "Walls" at bounding box center [136, 137] width 68 height 7
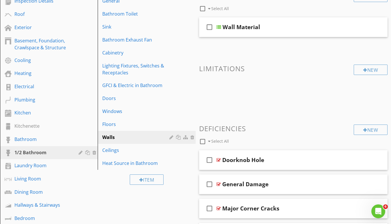
click at [252, 37] on div "check_box_outline_blank Wall Material" at bounding box center [293, 27] width 188 height 20
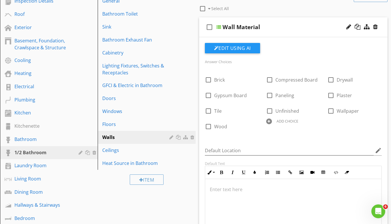
click at [0, 0] on div at bounding box center [0, 0] width 0 height 0
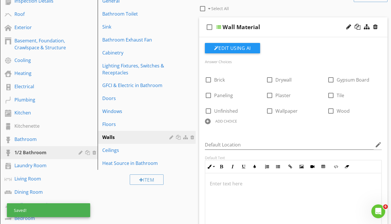
click at [0, 0] on div at bounding box center [0, 0] width 0 height 0
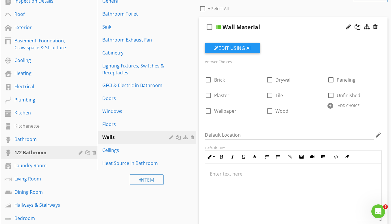
click at [144, 150] on div "Ceilings" at bounding box center [136, 150] width 68 height 7
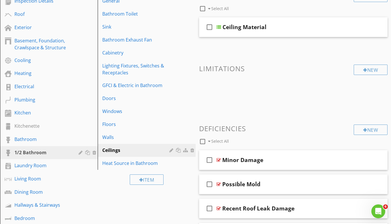
click at [278, 35] on div "check_box_outline_blank Ceiling Material" at bounding box center [293, 27] width 188 height 20
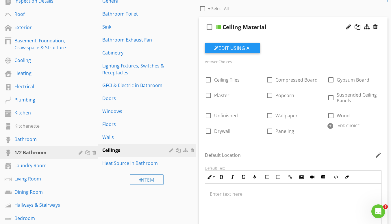
click at [0, 0] on div at bounding box center [0, 0] width 0 height 0
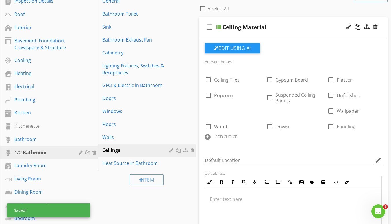
click at [0, 0] on div at bounding box center [0, 0] width 0 height 0
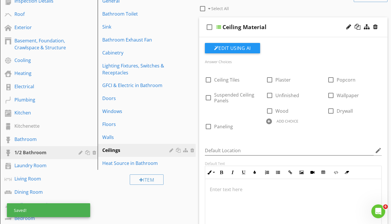
click at [0, 0] on div at bounding box center [0, 0] width 0 height 0
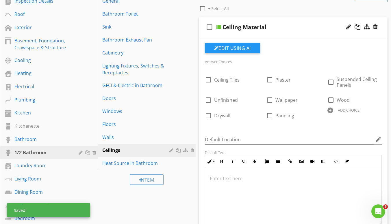
click at [57, 171] on link "Laundry Room" at bounding box center [50, 165] width 96 height 13
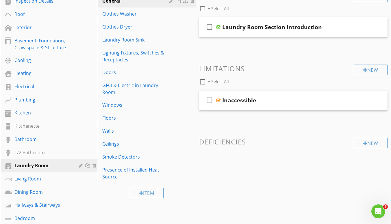
click at [143, 132] on div "Walls" at bounding box center [136, 131] width 68 height 7
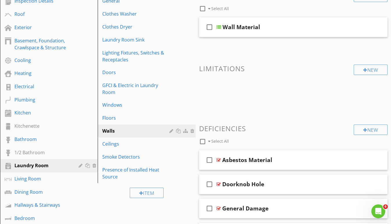
click at [268, 35] on div "check_box_outline_blank Wall Material" at bounding box center [293, 27] width 188 height 20
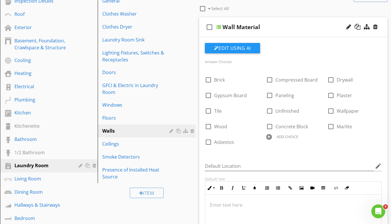
click at [0, 0] on div at bounding box center [0, 0] width 0 height 0
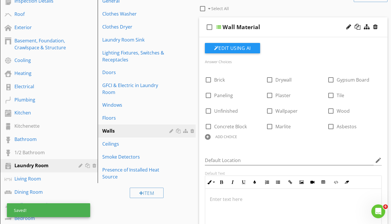
click at [0, 0] on div at bounding box center [0, 0] width 0 height 0
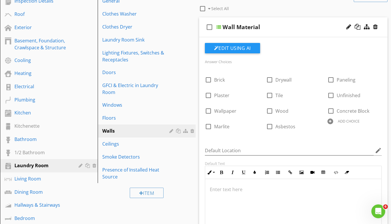
click at [123, 143] on div "Ceilings" at bounding box center [136, 144] width 68 height 7
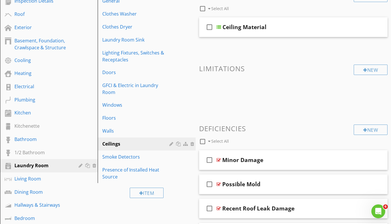
click at [266, 36] on div "check_box_outline_blank Ceiling Material" at bounding box center [293, 27] width 188 height 20
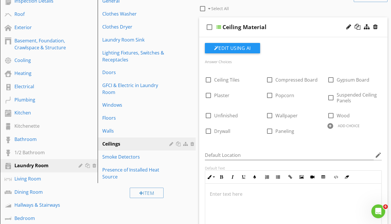
click at [0, 0] on div at bounding box center [0, 0] width 0 height 0
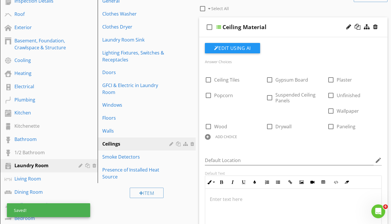
click at [0, 0] on div at bounding box center [0, 0] width 0 height 0
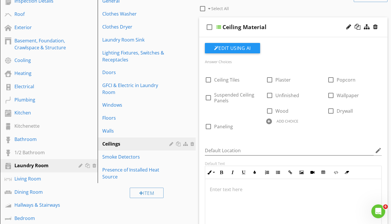
click at [0, 0] on div at bounding box center [0, 0] width 0 height 0
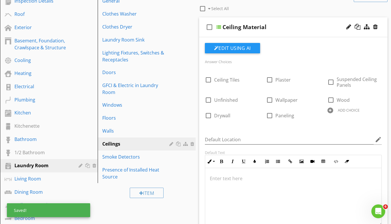
click at [47, 182] on div "Living Room" at bounding box center [42, 178] width 56 height 7
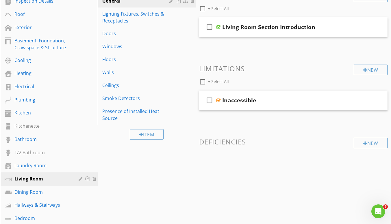
click at [142, 69] on div "Walls" at bounding box center [136, 72] width 68 height 7
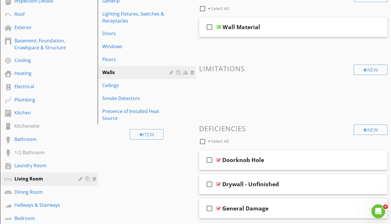
click at [243, 36] on div "check_box_outline_blank Wall Material" at bounding box center [293, 27] width 188 height 20
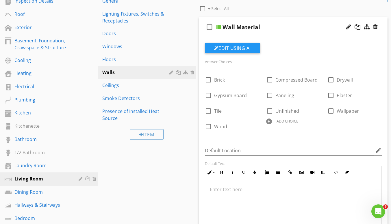
click at [129, 89] on link "Ceilings" at bounding box center [147, 85] width 96 height 13
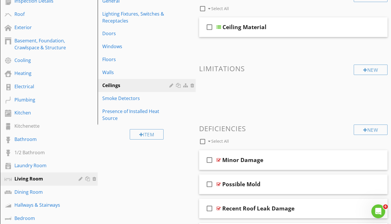
click at [250, 37] on div "check_box_outline_blank Ceiling Material" at bounding box center [293, 27] width 188 height 20
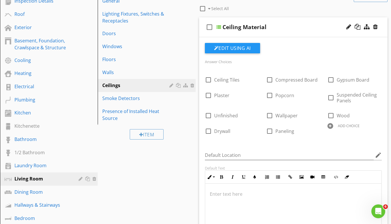
click at [0, 0] on div at bounding box center [0, 0] width 0 height 0
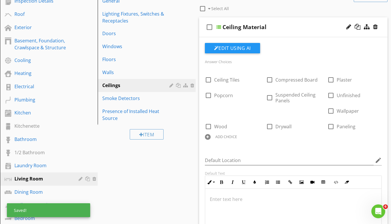
click at [0, 0] on div at bounding box center [0, 0] width 0 height 0
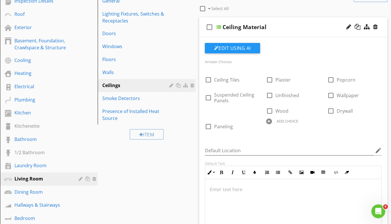
click at [0, 0] on div at bounding box center [0, 0] width 0 height 0
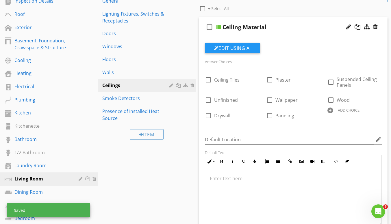
click at [44, 195] on div "Dining Room" at bounding box center [42, 192] width 56 height 7
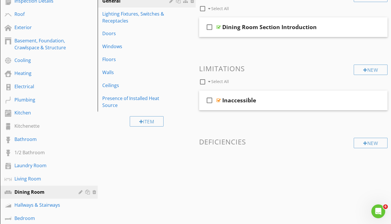
click at [130, 78] on link "Walls" at bounding box center [147, 72] width 96 height 13
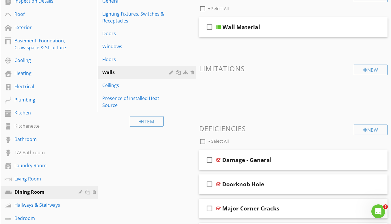
click at [261, 36] on div "check_box_outline_blank Wall Material" at bounding box center [293, 27] width 188 height 20
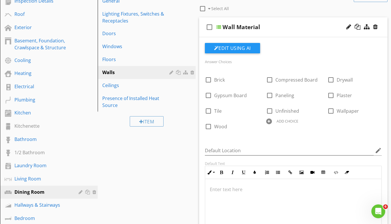
click at [0, 0] on div at bounding box center [0, 0] width 0 height 0
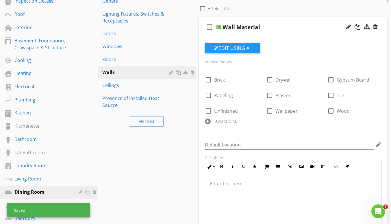
click at [0, 0] on div at bounding box center [0, 0] width 0 height 0
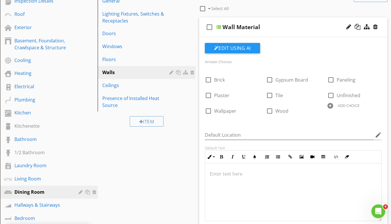
click at [139, 85] on div "Ceilings" at bounding box center [136, 85] width 68 height 7
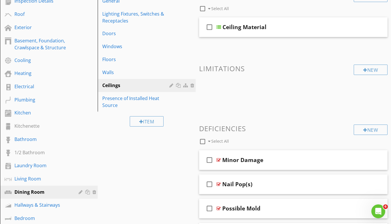
click at [266, 37] on div "check_box_outline_blank Ceiling Material" at bounding box center [293, 27] width 188 height 20
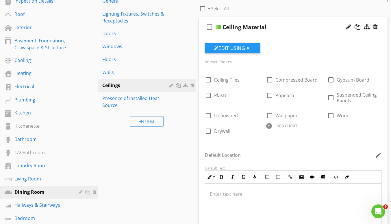
click at [0, 0] on div at bounding box center [0, 0] width 0 height 0
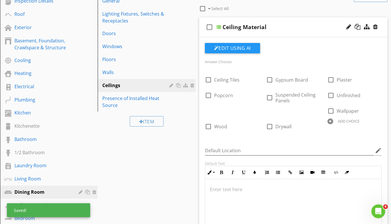
click at [0, 0] on div at bounding box center [0, 0] width 0 height 0
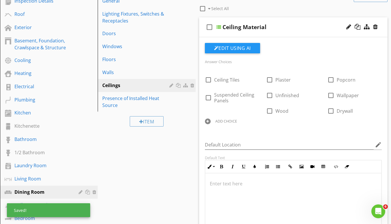
click at [0, 0] on div at bounding box center [0, 0] width 0 height 0
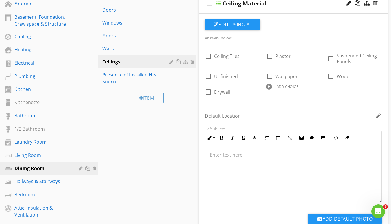
scroll to position [115, 0]
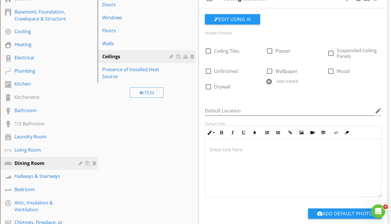
click at [36, 178] on div "Hallways & Stairways" at bounding box center [42, 176] width 56 height 7
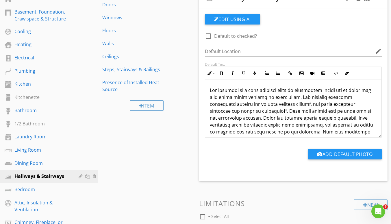
click at [129, 42] on div "Walls" at bounding box center [136, 43] width 68 height 7
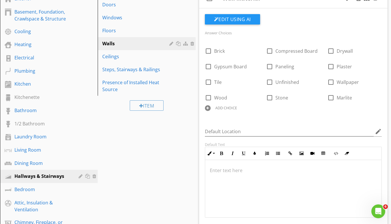
click at [0, 0] on div at bounding box center [0, 0] width 0 height 0
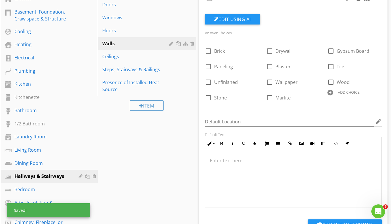
click at [0, 0] on div at bounding box center [0, 0] width 0 height 0
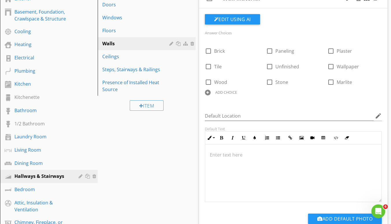
click at [216, 95] on div "ADD CHOICE" at bounding box center [226, 92] width 22 height 5
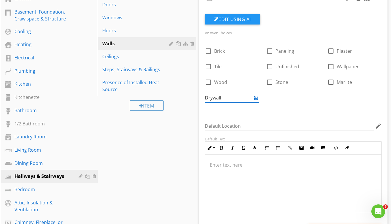
type input "Drywall"
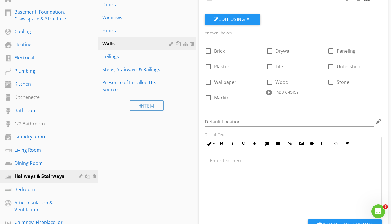
click at [145, 55] on div "Ceilings" at bounding box center [136, 56] width 68 height 7
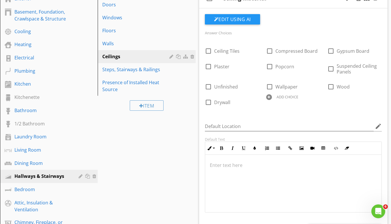
click at [0, 0] on div at bounding box center [0, 0] width 0 height 0
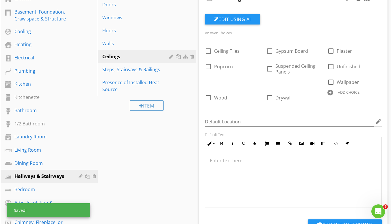
click at [0, 0] on div at bounding box center [0, 0] width 0 height 0
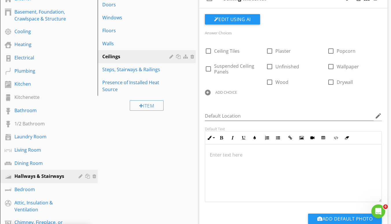
click at [0, 0] on div at bounding box center [0, 0] width 0 height 0
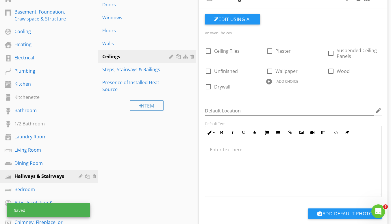
click at [38, 196] on link "Bedroom" at bounding box center [50, 189] width 96 height 13
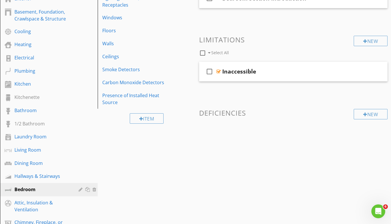
click at [132, 43] on div "Walls" at bounding box center [136, 43] width 68 height 7
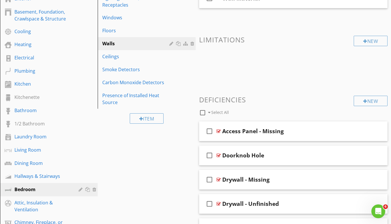
click at [253, 9] on span "check_box_outline_blank Wall Material" at bounding box center [293, 2] width 188 height 29
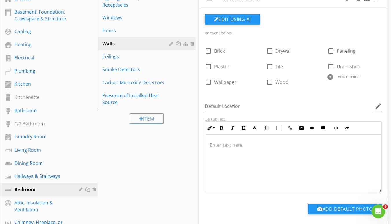
click at [146, 61] on link "Ceilings" at bounding box center [147, 56] width 96 height 13
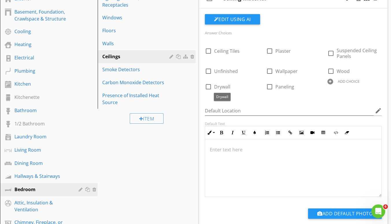
click at [226, 87] on span "Drywall" at bounding box center [222, 87] width 16 height 6
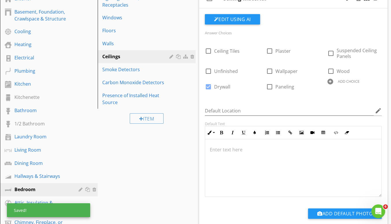
click at [221, 86] on span "Drywall" at bounding box center [222, 87] width 16 height 6
checkbox input "false"
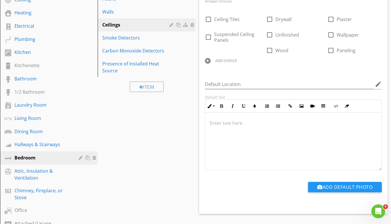
scroll to position [173, 0]
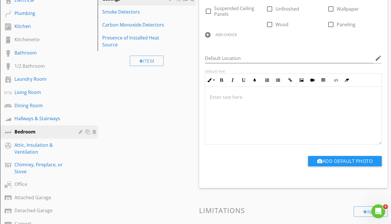
click at [40, 180] on link "Office" at bounding box center [50, 184] width 96 height 13
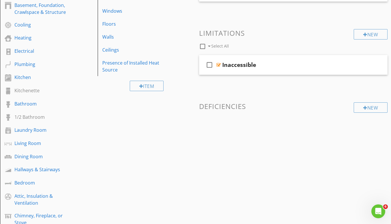
scroll to position [115, 0]
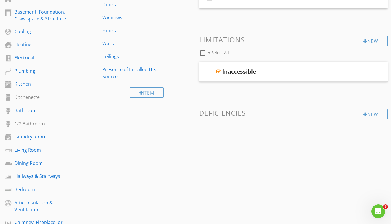
click at [125, 41] on div "Walls" at bounding box center [136, 43] width 68 height 7
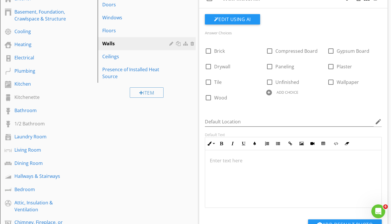
click at [0, 0] on div at bounding box center [0, 0] width 0 height 0
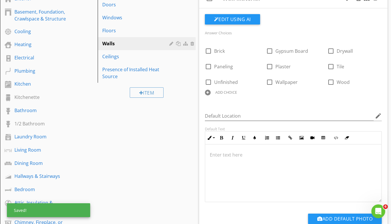
click at [0, 0] on div at bounding box center [0, 0] width 0 height 0
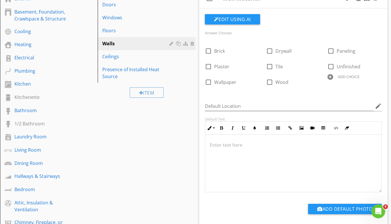
click at [140, 57] on div "Ceilings" at bounding box center [136, 56] width 68 height 7
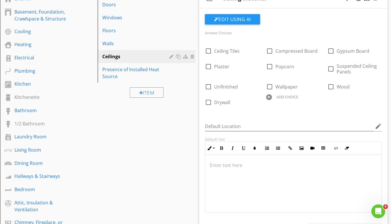
click at [0, 0] on div at bounding box center [0, 0] width 0 height 0
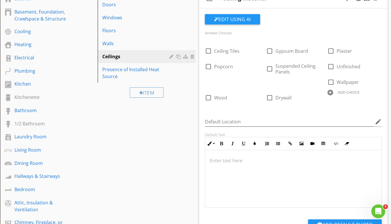
click at [0, 0] on div at bounding box center [0, 0] width 0 height 0
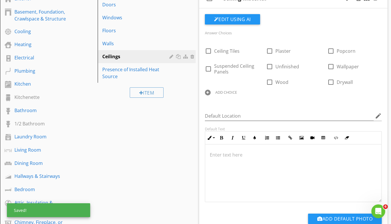
click at [0, 0] on div at bounding box center [0, 0] width 0 height 0
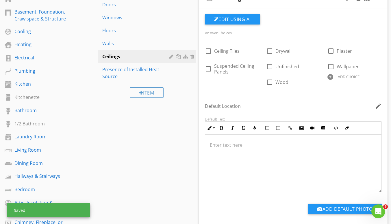
click at [98, 146] on div "Sections Inspection Details Roof Exterior Basement, Foundation, Crawlspace & St…" at bounding box center [195, 224] width 391 height 552
click at [137, 168] on div "Sections Inspection Details Roof Exterior Basement, Foundation, Crawlspace & St…" at bounding box center [195, 224] width 391 height 552
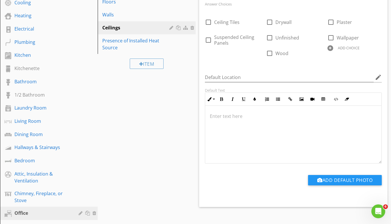
scroll to position [202, 0]
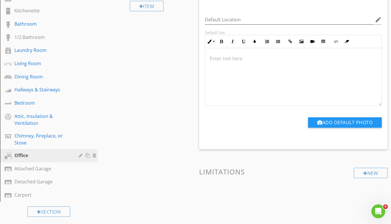
click at [38, 169] on div "Attached Garage" at bounding box center [42, 168] width 56 height 7
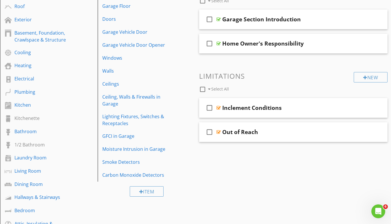
scroll to position [87, 0]
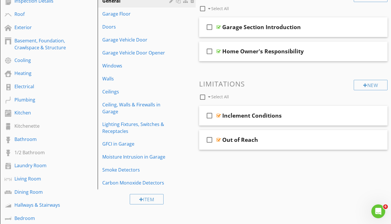
click at [132, 75] on link "Walls" at bounding box center [147, 78] width 96 height 13
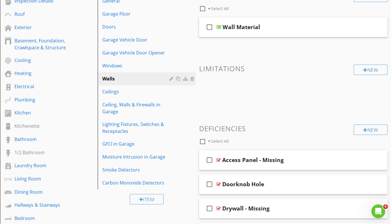
click at [268, 33] on div "check_box_outline_blank Wall Material" at bounding box center [293, 27] width 188 height 20
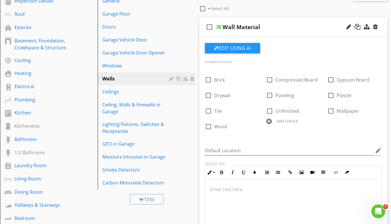
click at [0, 0] on div at bounding box center [0, 0] width 0 height 0
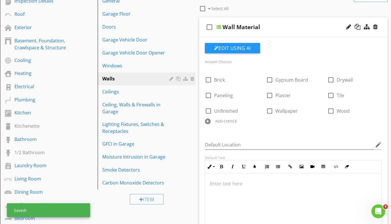
click at [0, 0] on div at bounding box center [0, 0] width 0 height 0
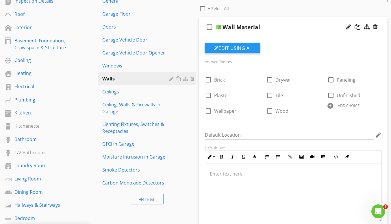
click at [124, 91] on div "Ceilings" at bounding box center [136, 91] width 68 height 7
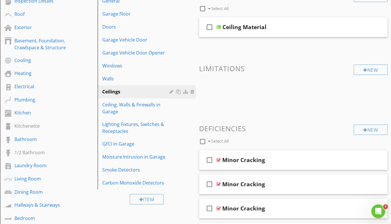
click at [268, 36] on div "check_box_outline_blank Ceiling Material" at bounding box center [293, 27] width 188 height 20
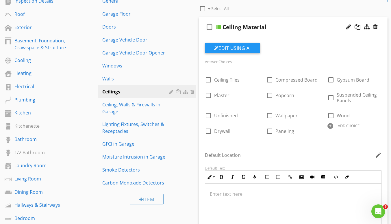
click at [0, 0] on div at bounding box center [0, 0] width 0 height 0
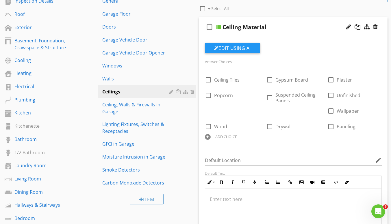
click at [0, 0] on div at bounding box center [0, 0] width 0 height 0
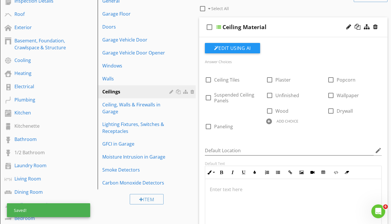
click at [0, 0] on div at bounding box center [0, 0] width 0 height 0
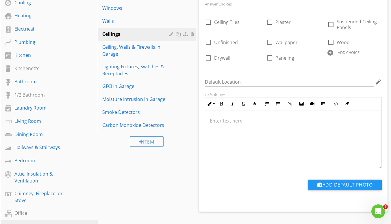
scroll to position [173, 0]
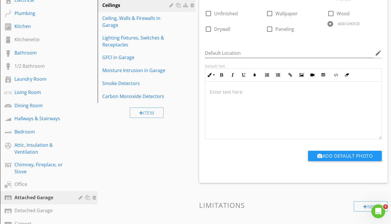
click at [28, 210] on div "Detached Garage" at bounding box center [42, 210] width 56 height 7
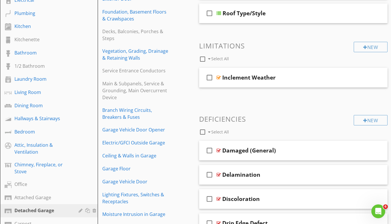
click at [29, 198] on div "Attached Garage" at bounding box center [42, 197] width 56 height 7
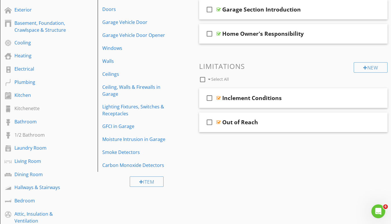
scroll to position [87, 0]
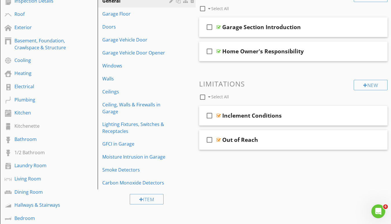
click at [124, 90] on div "Ceilings" at bounding box center [136, 91] width 68 height 7
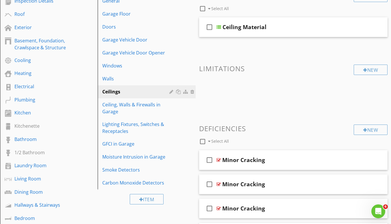
click at [244, 32] on div "check_box_outline_blank Ceiling Material" at bounding box center [293, 27] width 188 height 20
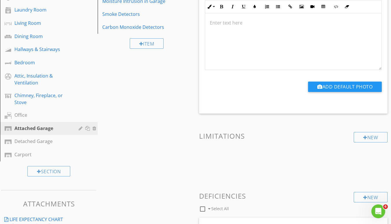
scroll to position [289, 0]
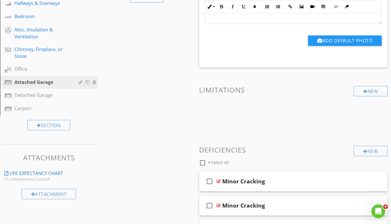
click at [36, 97] on div "Detached Garage" at bounding box center [42, 95] width 56 height 7
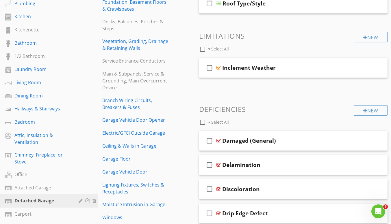
scroll to position [173, 0]
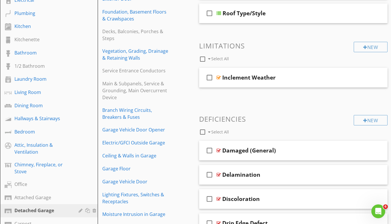
click at [42, 135] on div "Bedroom" at bounding box center [42, 131] width 56 height 7
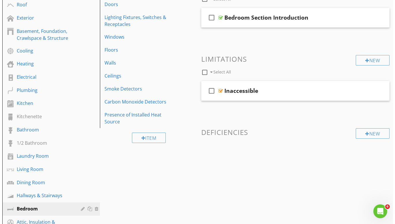
scroll to position [87, 0]
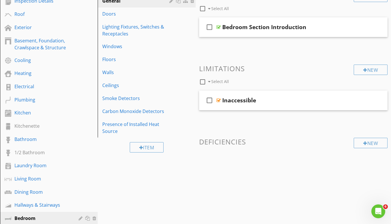
click at [0, 0] on div at bounding box center [0, 0] width 0 height 0
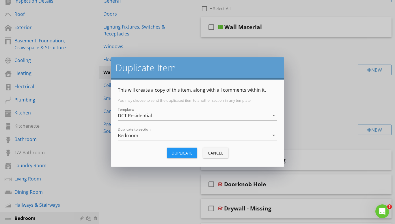
click at [160, 134] on div "Bedroom" at bounding box center [193, 136] width 151 height 10
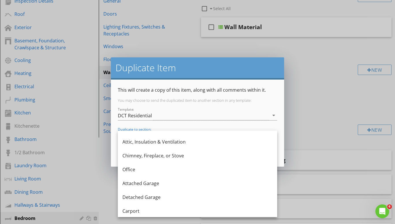
scroll to position [232, 0]
click at [168, 197] on div "Detached Garage" at bounding box center [197, 196] width 150 height 7
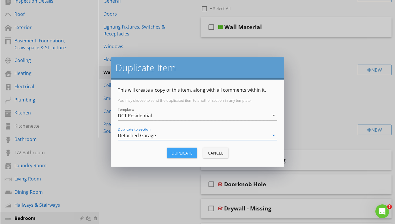
click at [185, 150] on div "Duplicate" at bounding box center [181, 153] width 21 height 6
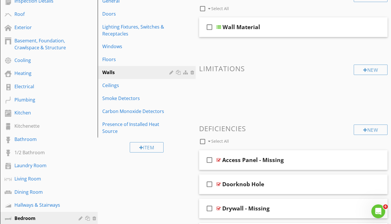
click at [0, 0] on div at bounding box center [0, 0] width 0 height 0
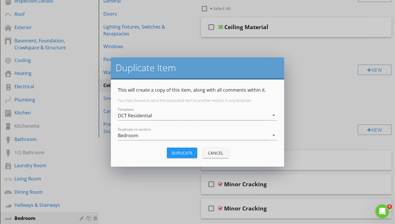
click at [155, 139] on div "Bedroom" at bounding box center [193, 136] width 151 height 10
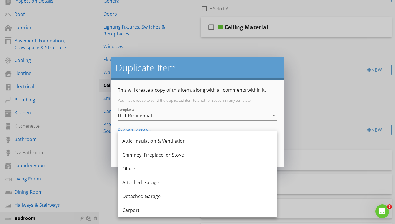
click at [144, 198] on div "Detached Garage" at bounding box center [197, 196] width 150 height 7
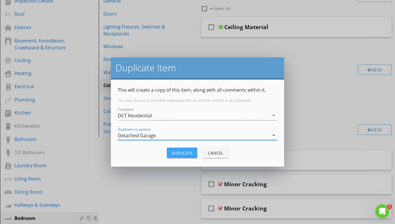
click at [181, 154] on div "Duplicate" at bounding box center [181, 153] width 21 height 6
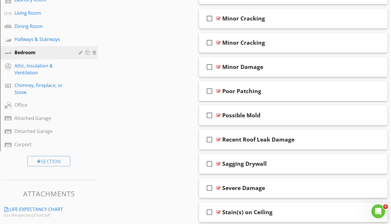
scroll to position [260, 0]
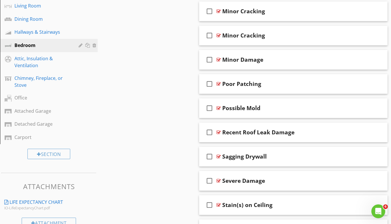
click at [37, 123] on div "Detached Garage" at bounding box center [42, 124] width 56 height 7
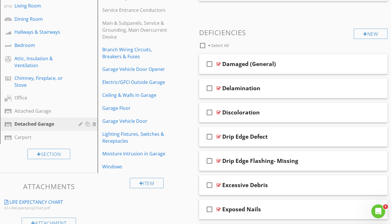
click at [33, 48] on div "Bedroom" at bounding box center [42, 45] width 56 height 7
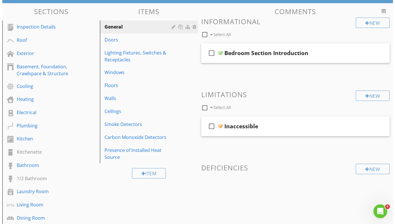
scroll to position [58, 0]
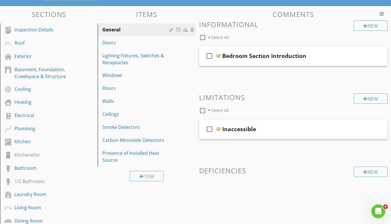
click at [0, 0] on div at bounding box center [0, 0] width 0 height 0
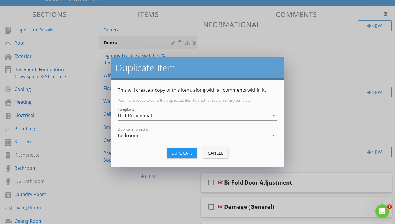
click at [162, 136] on div "Bedroom" at bounding box center [193, 136] width 151 height 10
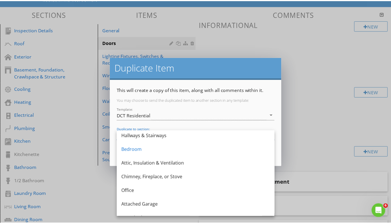
scroll to position [232, 0]
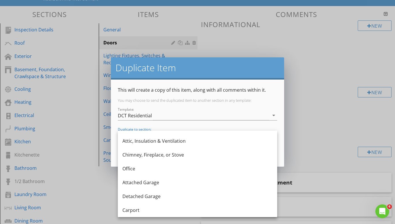
click at [155, 199] on div "Detached Garage" at bounding box center [197, 196] width 150 height 7
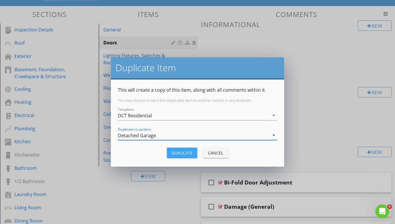
click at [186, 152] on div "Duplicate" at bounding box center [181, 153] width 21 height 6
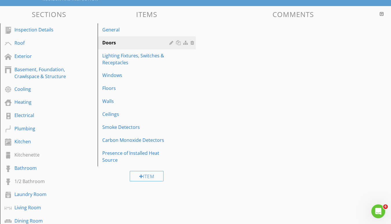
click at [118, 185] on div "Item" at bounding box center [147, 176] width 98 height 19
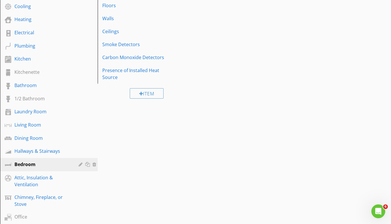
scroll to position [202, 0]
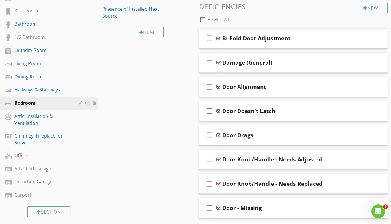
click at [145, 154] on div "Sections Inspection Details Roof Exterior Basement, Foundation, Crawlspace & St…" at bounding box center [195, 158] width 391 height 593
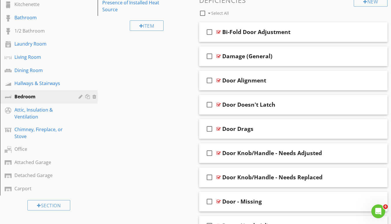
scroll to position [231, 0]
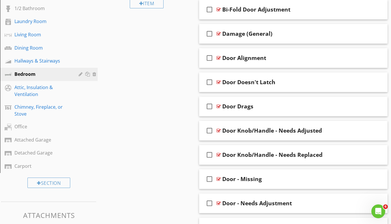
click at [35, 157] on div "Detached Garage" at bounding box center [52, 154] width 77 height 8
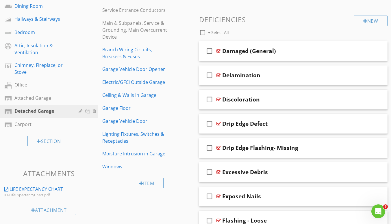
scroll to position [289, 0]
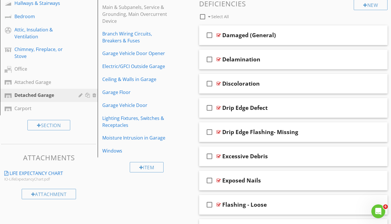
click at [145, 147] on div "Windows" at bounding box center [136, 150] width 68 height 7
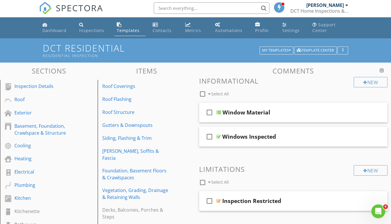
scroll to position [0, 0]
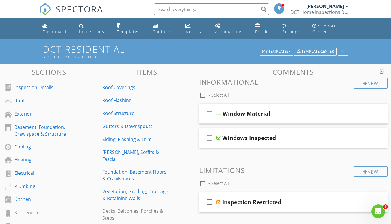
click at [36, 166] on link "Heating" at bounding box center [50, 160] width 96 height 13
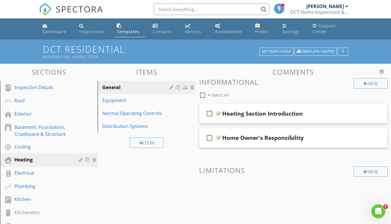
click at [143, 98] on div "Equipment" at bounding box center [136, 100] width 68 height 7
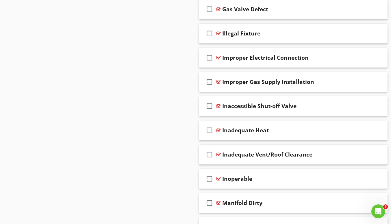
scroll to position [866, 0]
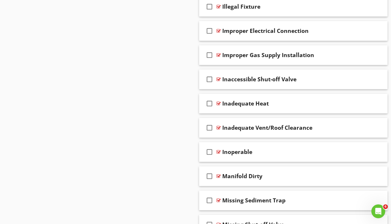
click at [261, 136] on div "check_box_outline_blank Inadequate Vent/Roof Clearance" at bounding box center [293, 128] width 188 height 20
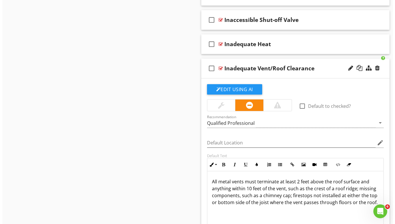
scroll to position [952, 0]
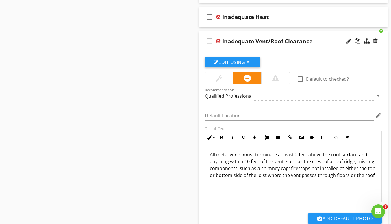
click at [357, 42] on div at bounding box center [357, 41] width 6 height 6
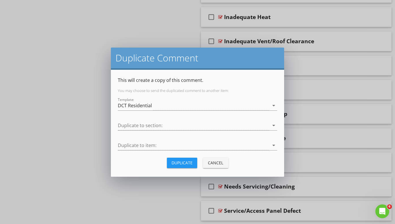
click at [170, 125] on div at bounding box center [193, 126] width 151 height 10
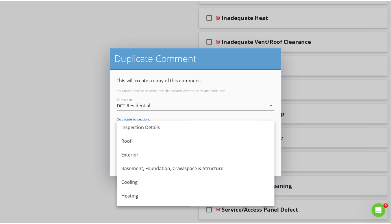
scroll to position [58, 0]
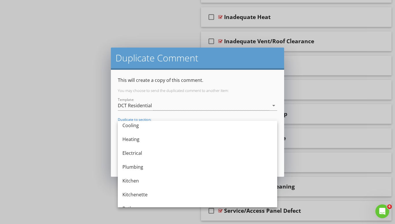
click at [149, 171] on div "Plumbing" at bounding box center [197, 167] width 150 height 14
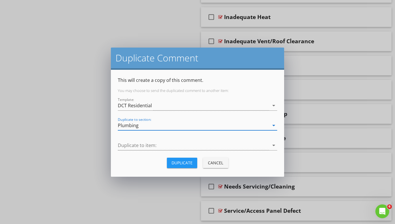
click at [177, 145] on div at bounding box center [193, 146] width 151 height 10
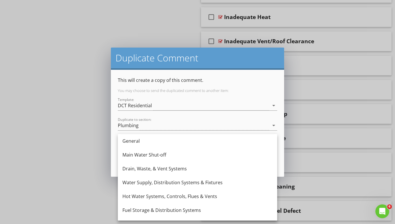
click at [154, 199] on div "Hot Water Systems, Controls, Flues & Vents" at bounding box center [197, 196] width 150 height 7
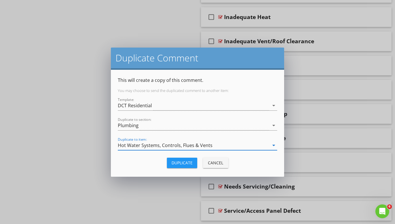
click at [181, 168] on div "Duplicate Cancel" at bounding box center [197, 163] width 159 height 14
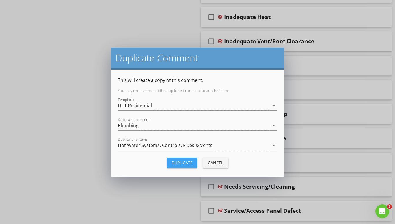
click at [183, 167] on button "Duplicate" at bounding box center [182, 163] width 30 height 10
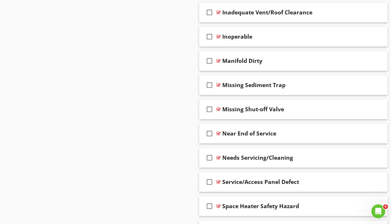
scroll to position [924, 0]
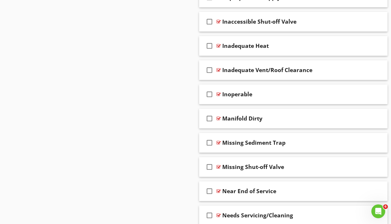
click at [273, 76] on div "check_box_outline_blank Inadequate Vent/Roof Clearance" at bounding box center [293, 70] width 188 height 20
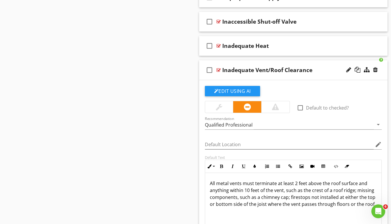
click at [274, 69] on div "Inadequate Vent/Roof Clearance" at bounding box center [267, 70] width 90 height 7
click at [274, 69] on input "Inadequate Vent/Roof Clearance" at bounding box center [288, 71] width 132 height 10
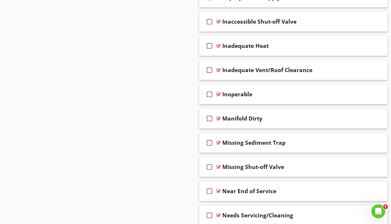
click at [263, 78] on div "check_box_outline_blank Inadequate Vent/Roof Clearance" at bounding box center [293, 70] width 188 height 20
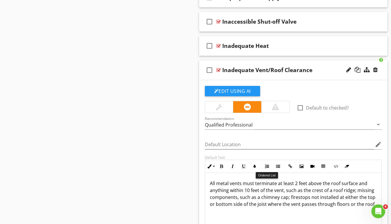
scroll to position [981, 0]
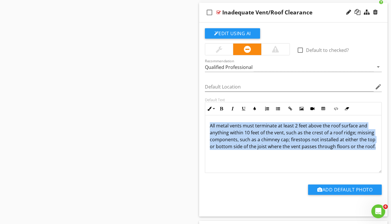
drag, startPoint x: 216, startPoint y: 139, endPoint x: 204, endPoint y: 123, distance: 20.4
click at [205, 123] on div "All metal vents must terminate at least 2 feet above the roof surface and anyth…" at bounding box center [293, 144] width 177 height 58
copy p "All metal vents must terminate at least 2 feet above the roof surface and anyth…"
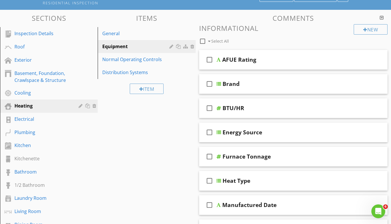
scroll to position [0, 0]
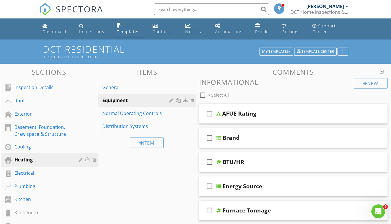
click at [36, 200] on div "Kitchen" at bounding box center [42, 199] width 56 height 7
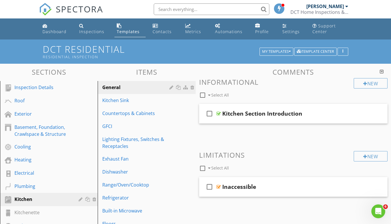
click at [128, 173] on div "Dishwasher" at bounding box center [136, 172] width 68 height 7
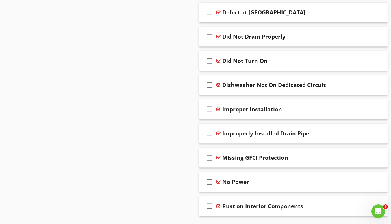
scroll to position [722, 0]
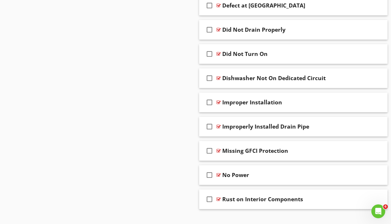
click at [323, 158] on div "check_box_outline_blank Missing GFCI Protection" at bounding box center [293, 151] width 188 height 20
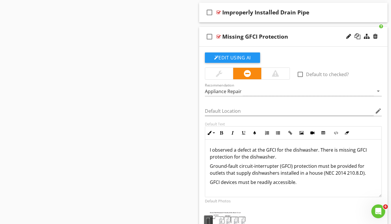
scroll to position [837, 0]
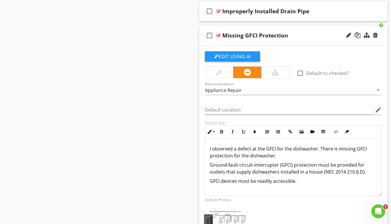
click at [250, 91] on div "Appliance Repair" at bounding box center [289, 90] width 169 height 10
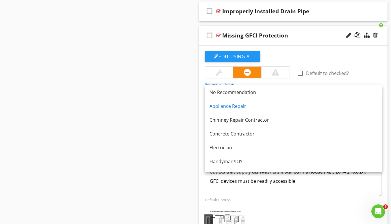
click at [241, 141] on link "Electrician" at bounding box center [293, 148] width 177 height 14
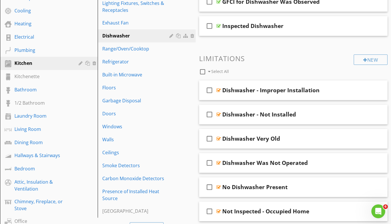
scroll to position [144, 0]
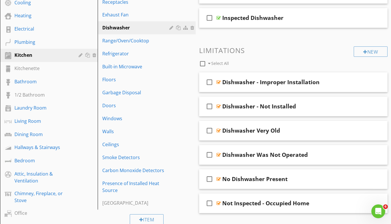
click at [37, 161] on div "Bedroom" at bounding box center [42, 160] width 56 height 7
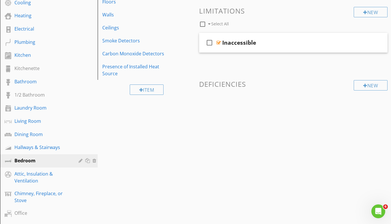
click at [135, 55] on div "Carbon Monoxide Detectors" at bounding box center [136, 53] width 68 height 7
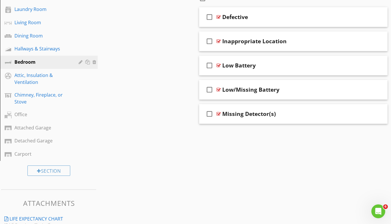
scroll to position [274, 0]
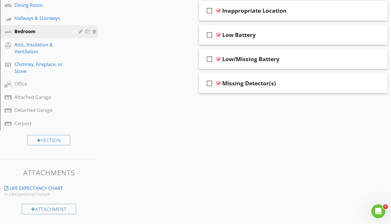
click at [315, 82] on div "Missing Detector(s)" at bounding box center [288, 83] width 132 height 7
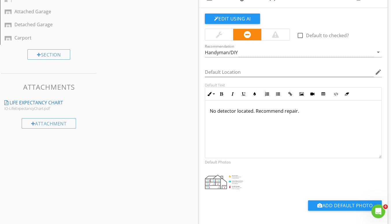
scroll to position [360, 0]
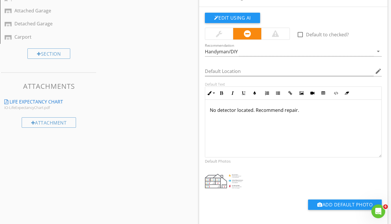
click at [223, 180] on img at bounding box center [224, 181] width 43 height 19
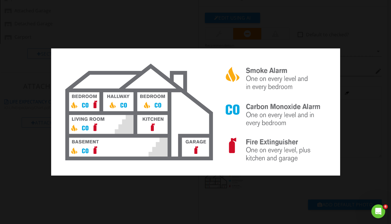
click at [198, 160] on img at bounding box center [195, 111] width 289 height 127
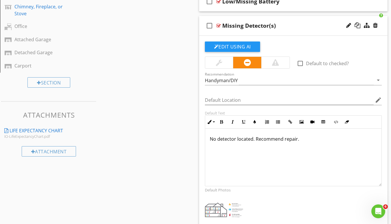
click at [55, 41] on div "Attached Garage" at bounding box center [42, 39] width 56 height 7
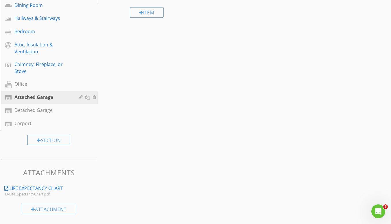
scroll to position [158, 0]
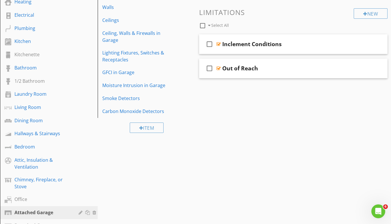
click at [0, 0] on div at bounding box center [0, 0] width 0 height 0
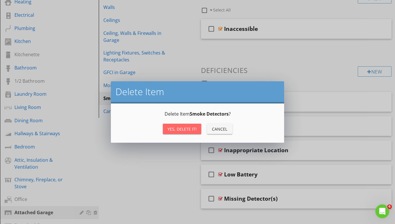
click at [182, 130] on div "Yes, Delete it!" at bounding box center [181, 129] width 29 height 6
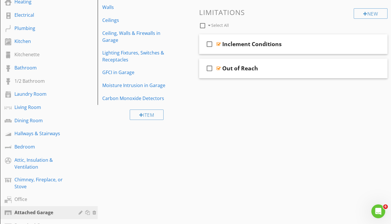
click at [0, 0] on div at bounding box center [0, 0] width 0 height 0
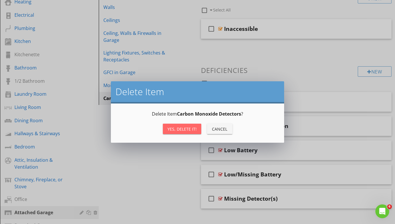
click at [179, 128] on div "Yes, Delete it!" at bounding box center [181, 129] width 29 height 6
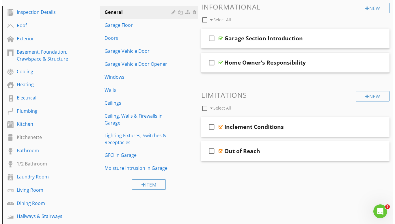
scroll to position [0, 0]
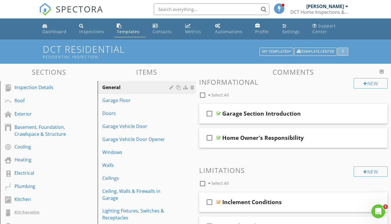
click at [342, 51] on icon "button" at bounding box center [342, 52] width 1 height 4
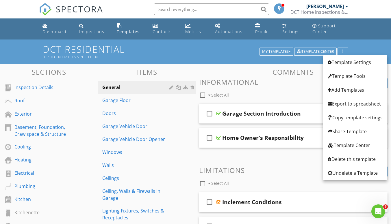
click at [353, 67] on link "Template Settings" at bounding box center [355, 62] width 64 height 14
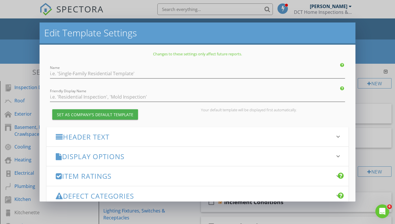
type input "DCT Residential"
type input "Residential Inspection"
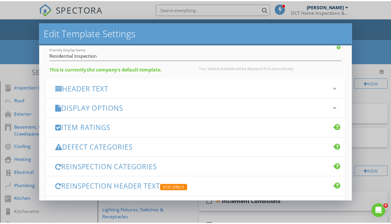
scroll to position [86, 0]
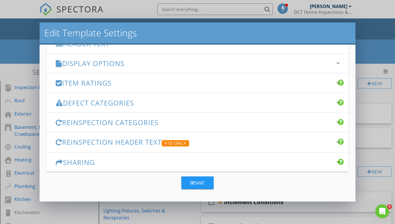
click at [365, 63] on div "Edit Template Settings Changes to these settings only affect future reports. Na…" at bounding box center [197, 112] width 395 height 224
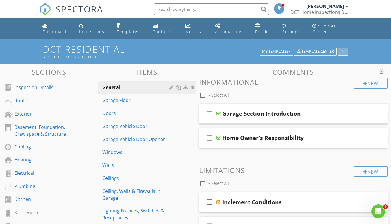
click at [342, 50] on icon "button" at bounding box center [342, 52] width 1 height 4
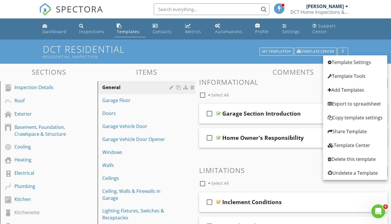
click at [340, 74] on div "Template Tools" at bounding box center [354, 76] width 55 height 7
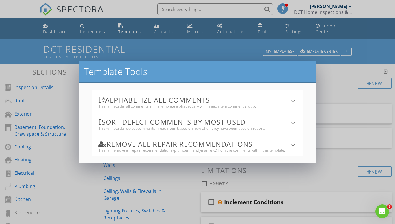
click at [294, 146] on icon "keyboard_arrow_down" at bounding box center [292, 145] width 7 height 7
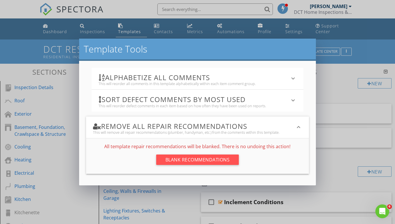
click at [208, 161] on div "Blank Recommendations" at bounding box center [197, 160] width 83 height 10
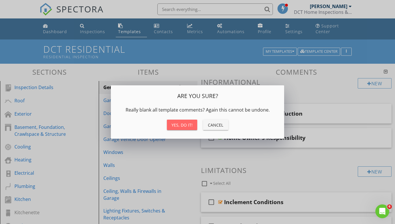
click at [185, 126] on div "Yes, do it!" at bounding box center [181, 125] width 21 height 6
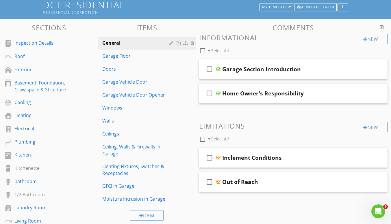
scroll to position [0, 0]
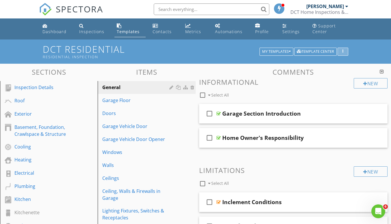
click at [344, 53] on div "button" at bounding box center [342, 52] width 5 height 4
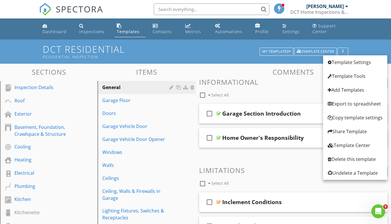
click at [352, 78] on div "Template Tools" at bounding box center [354, 76] width 55 height 7
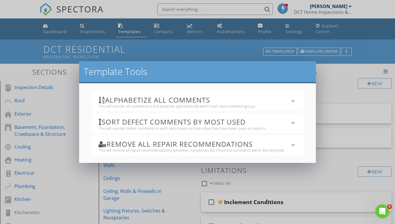
click at [263, 105] on div "This will reorder all comments in this template alphabetically within each item…" at bounding box center [193, 106] width 191 height 5
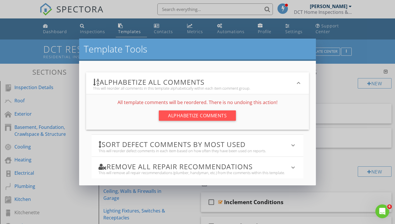
click at [194, 115] on div "Alphabetize Comments" at bounding box center [197, 116] width 77 height 10
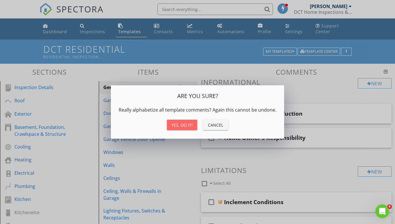
click at [179, 126] on div "Yes, do it!" at bounding box center [181, 125] width 21 height 6
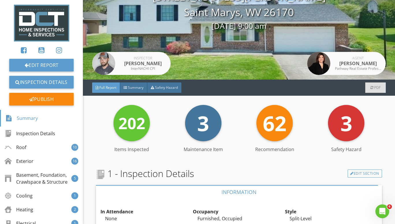
scroll to position [58, 0]
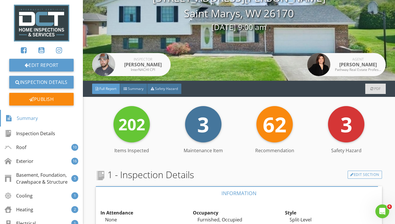
click at [160, 91] on span "Safety Hazard" at bounding box center [166, 88] width 23 height 5
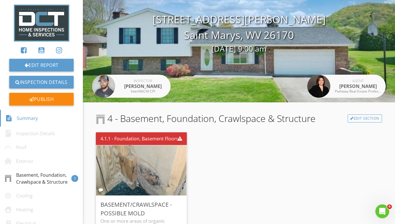
scroll to position [0, 0]
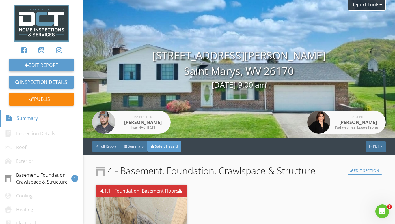
click at [138, 151] on div "Summary" at bounding box center [133, 146] width 27 height 10
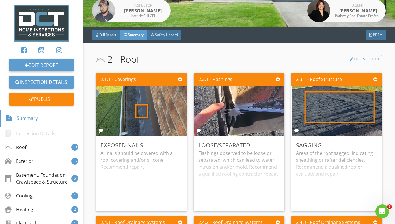
scroll to position [115, 0]
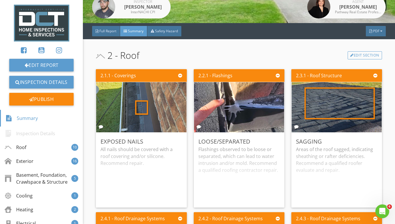
click at [221, 175] on div "Flashings observed to be loose or separated, which can lead to water intrusion …" at bounding box center [238, 174] width 81 height 57
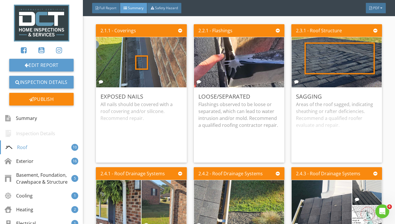
click at [326, 118] on div "Areas of the roof sagged, indicating sheathing or rafter deficiencies. Recommen…" at bounding box center [336, 129] width 81 height 57
click at [332, 64] on img at bounding box center [336, 63] width 94 height 126
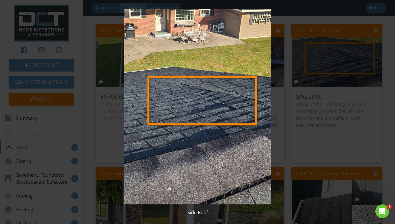
click at [218, 111] on img at bounding box center [198, 106] width 358 height 195
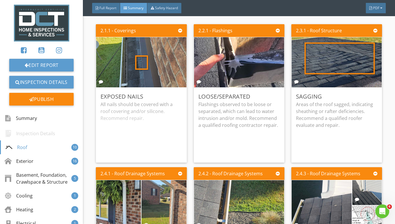
click at [218, 111] on p "Flashings observed to be loose or separated, which can lead to water intrusion …" at bounding box center [238, 115] width 81 height 28
click at [218, 111] on div "Flashings observed to be loose or separated, which can lead to water intrusion …" at bounding box center [238, 129] width 81 height 57
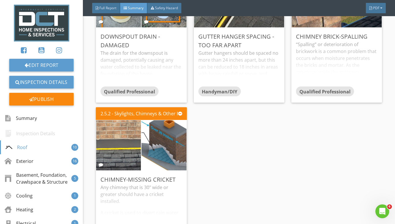
scroll to position [433, 0]
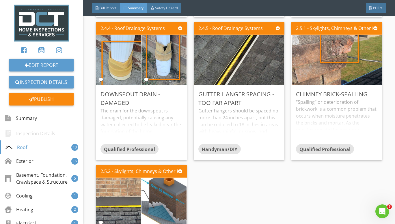
click at [137, 117] on div "The drain for the downspout is damaged, potentially causing any water collected…" at bounding box center [140, 125] width 81 height 37
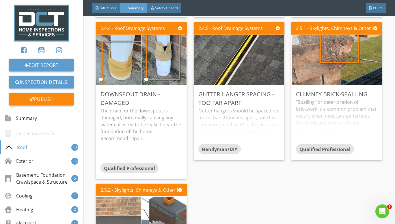
click at [228, 120] on div "Gutter hangers should be spaced no more than 24 inches apart, but this can be r…" at bounding box center [238, 125] width 81 height 37
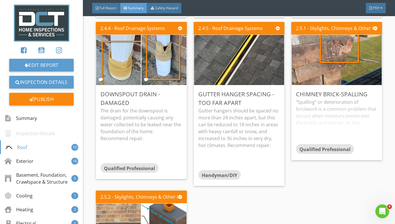
click at [319, 110] on div "“Spalling” or deterioration of brickwork is a common problem that occurs when m…" at bounding box center [336, 122] width 81 height 46
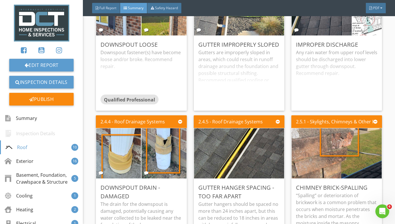
scroll to position [346, 0]
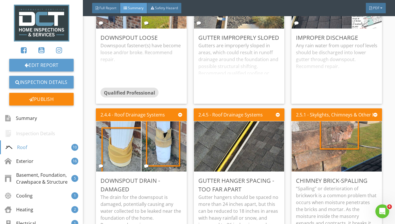
click at [0, 0] on div "Edit" at bounding box center [0, 0] width 0 height 0
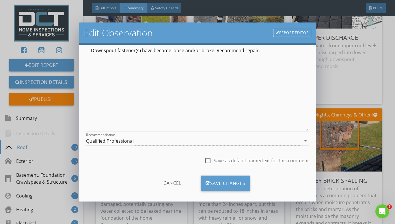
scroll to position [70, 0]
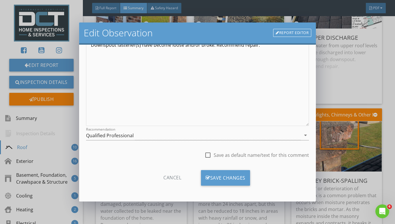
click at [166, 136] on div "Qualified Professional" at bounding box center [193, 136] width 215 height 10
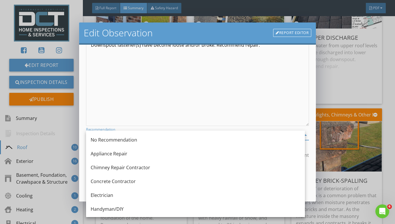
click at [119, 206] on div "Handyman/DIY" at bounding box center [196, 209] width 210 height 7
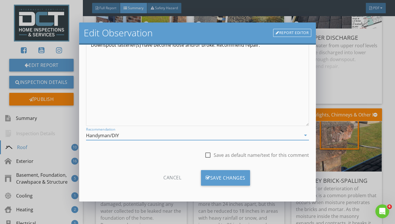
click at [214, 174] on div "Save Changes" at bounding box center [225, 178] width 49 height 16
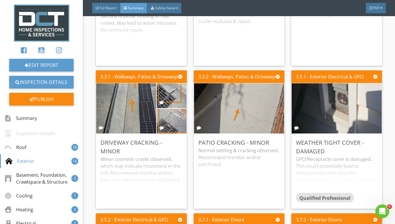
scroll to position [1039, 0]
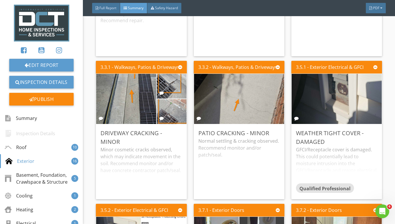
click at [0, 0] on div "Edit" at bounding box center [0, 0] width 0 height 0
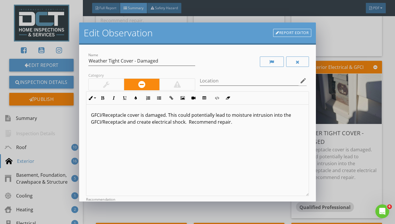
scroll to position [70, 0]
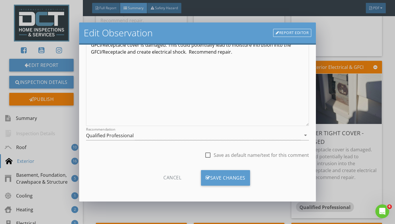
click at [164, 133] on div "Qualified Professional" at bounding box center [193, 136] width 215 height 10
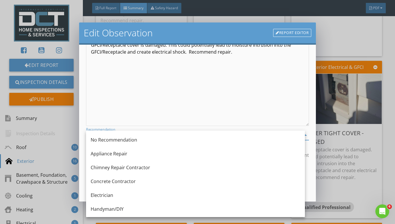
click at [118, 212] on div "Handyman/DIY" at bounding box center [196, 209] width 210 height 7
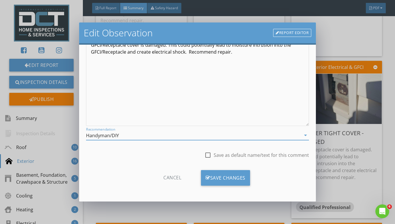
click at [228, 172] on div "Save Changes" at bounding box center [225, 178] width 49 height 16
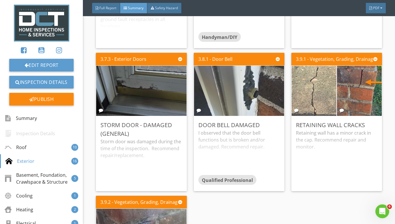
scroll to position [1385, 0]
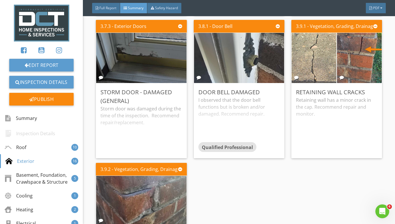
click at [222, 117] on div "I observed that the door bell functions but is broken and/or damaged. Recommend…" at bounding box center [238, 120] width 81 height 46
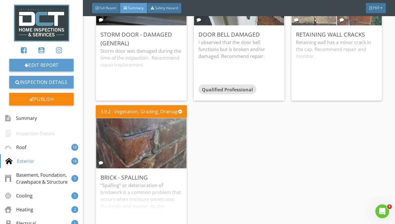
click at [320, 54] on div "Retaining wall has a minor crack in the cap. Recommend repair and monitor." at bounding box center [336, 67] width 81 height 57
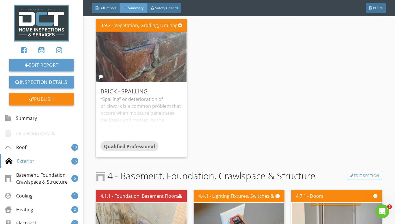
scroll to position [1530, 0]
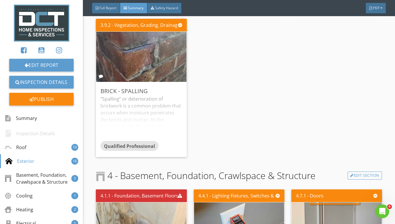
click at [153, 115] on div "“Spalling” or deterioration of brickwork is a common problem that occurs when m…" at bounding box center [140, 119] width 81 height 46
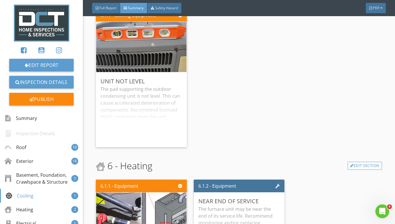
scroll to position [2078, 0]
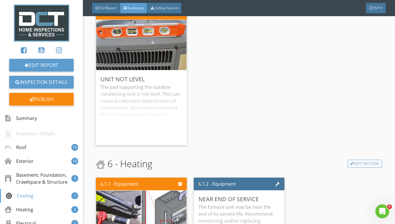
click at [171, 104] on div "The pad supporting the outdoor condensing unit is not level. This can cause acc…" at bounding box center [140, 112] width 81 height 57
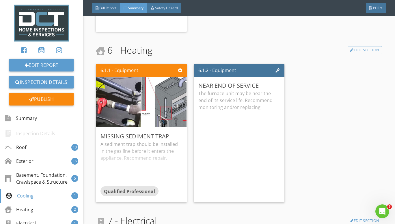
scroll to position [2194, 0]
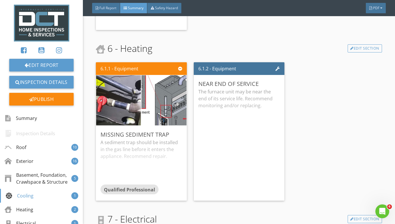
click at [175, 155] on div "A sediment trap should be installed in the gas line before it enters the applia…" at bounding box center [140, 162] width 81 height 46
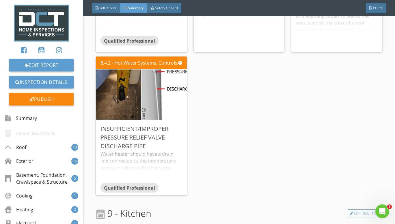
scroll to position [2713, 0]
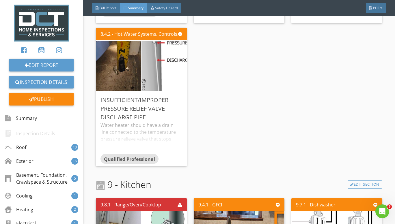
click at [0, 0] on div "Edit" at bounding box center [0, 0] width 0 height 0
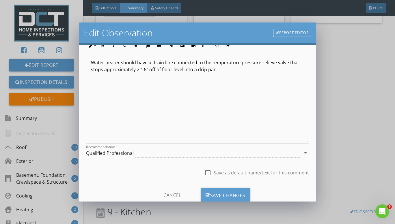
scroll to position [70, 0]
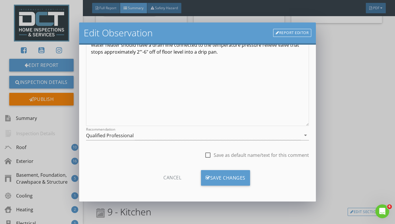
click at [156, 139] on div "Qualified Professional" at bounding box center [193, 136] width 215 height 10
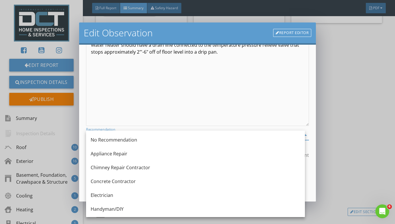
click at [111, 212] on div "Handyman/DIY" at bounding box center [196, 209] width 210 height 7
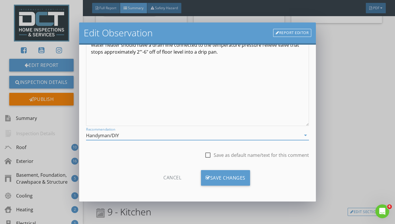
click at [224, 184] on div "Save Changes" at bounding box center [225, 178] width 49 height 16
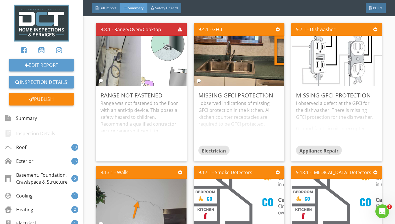
scroll to position [2915, 0]
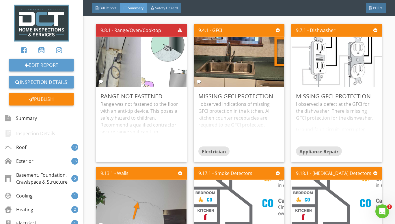
click at [0, 0] on div "Edit" at bounding box center [0, 0] width 0 height 0
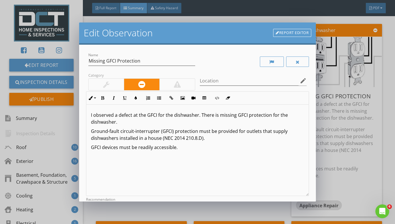
scroll to position [70, 0]
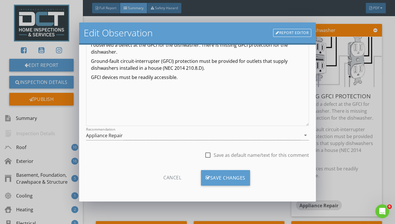
click at [174, 135] on div "Appliance Repair" at bounding box center [193, 136] width 215 height 10
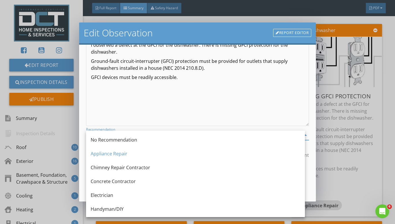
click at [135, 195] on div "Electrician" at bounding box center [196, 195] width 210 height 7
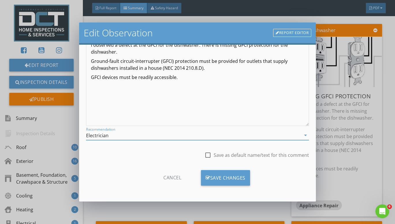
click at [220, 175] on div "Save Changes" at bounding box center [225, 178] width 49 height 16
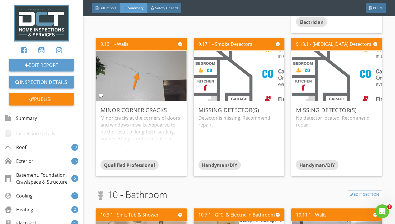
scroll to position [3117, 0]
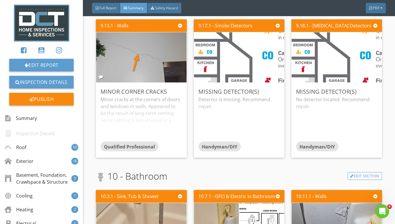
click at [0, 0] on div "Edit" at bounding box center [0, 0] width 0 height 0
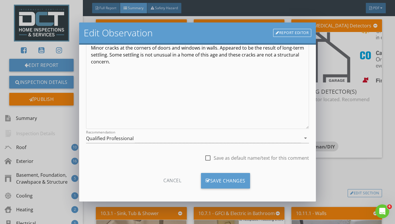
scroll to position [70, 0]
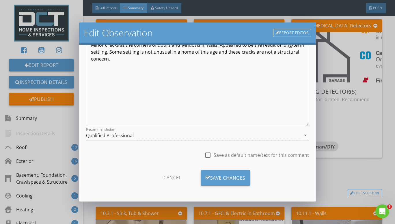
click at [224, 173] on div "Save Changes" at bounding box center [225, 178] width 49 height 16
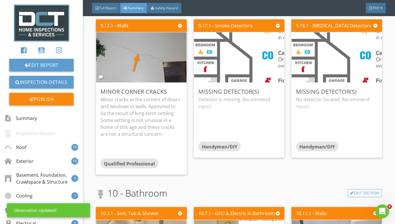
scroll to position [3262, 0]
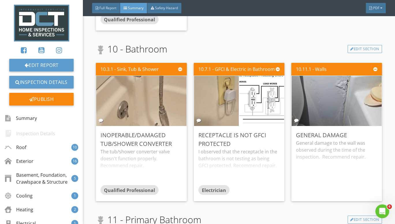
click at [0, 0] on div at bounding box center [0, 0] width 0 height 0
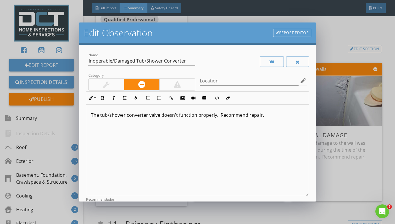
scroll to position [70, 0]
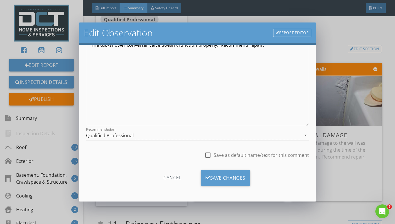
click at [142, 138] on div "Qualified Professional" at bounding box center [193, 136] width 215 height 10
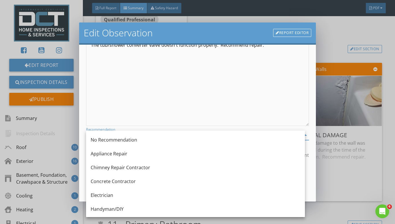
click at [113, 212] on div "Handyman/DIY" at bounding box center [196, 209] width 210 height 7
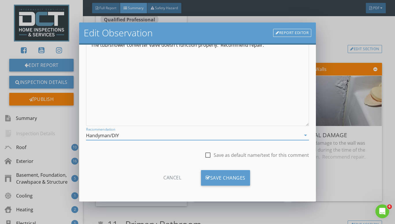
click at [228, 175] on div "Save Changes" at bounding box center [225, 178] width 49 height 16
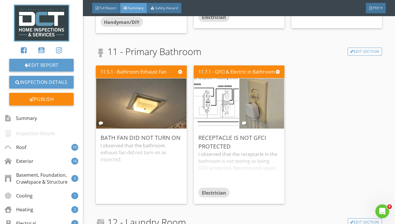
scroll to position [3492, 0]
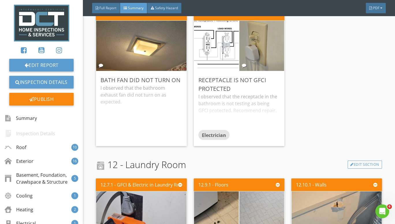
click at [169, 103] on div "I observed that the bathroom exhaust fan did not turn on as expected." at bounding box center [140, 113] width 81 height 57
click at [191, 122] on div "11.7.1 - GFCI & Electric in Bathroom Receptacle Is Not GFCI Protected I observe…" at bounding box center [238, 76] width 95 height 143
click at [0, 0] on div "Edit" at bounding box center [0, 0] width 0 height 0
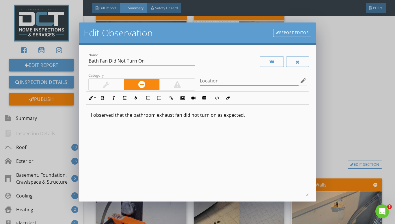
click at [255, 114] on p "I observed that the bathroom exhaust fan did not turn on as expected." at bounding box center [197, 115] width 213 height 7
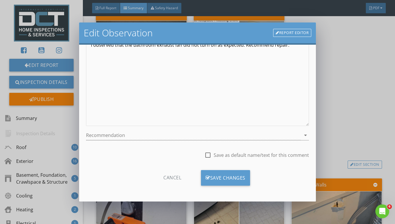
click at [220, 179] on div "Save Changes" at bounding box center [225, 178] width 49 height 16
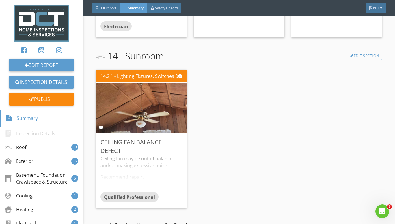
scroll to position [3810, 0]
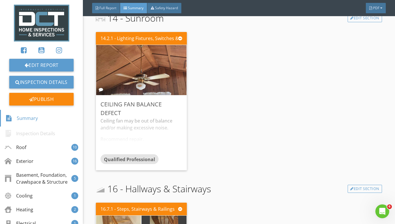
click at [0, 0] on div "Edit" at bounding box center [0, 0] width 0 height 0
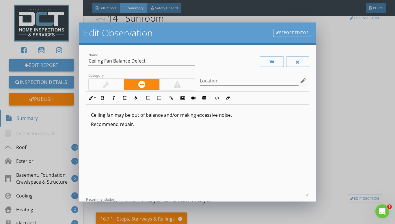
scroll to position [70, 0]
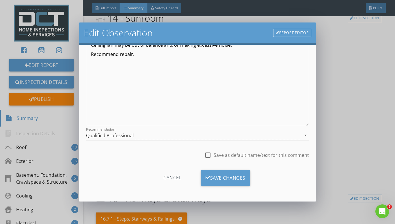
click at [158, 134] on div "Qualified Professional" at bounding box center [193, 136] width 215 height 10
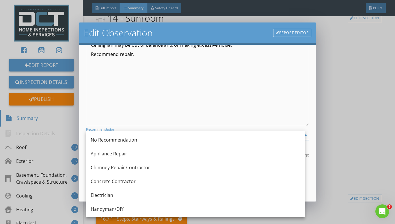
click at [132, 204] on div "Handyman/DIY" at bounding box center [196, 209] width 210 height 14
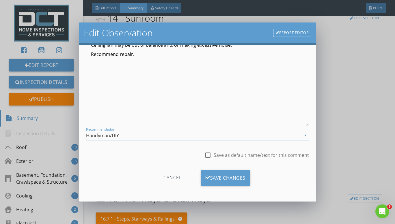
click at [237, 175] on div "Save Changes" at bounding box center [225, 178] width 49 height 16
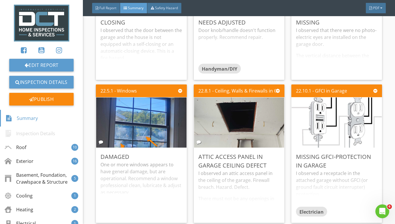
scroll to position [5022, 0]
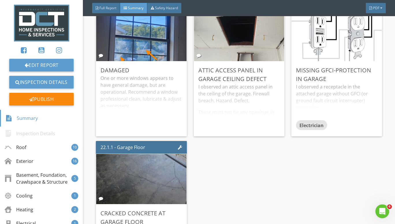
click at [241, 107] on div "I observed an attic access panel in the ceiling of the garage. Firewall breach.…" at bounding box center [238, 107] width 81 height 48
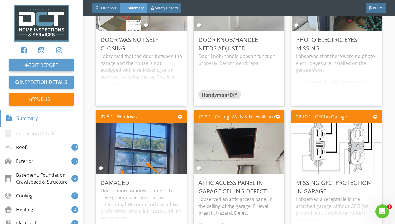
scroll to position [5181, 0]
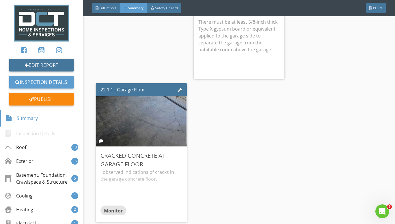
click at [49, 66] on link "Edit Report" at bounding box center [41, 65] width 64 height 13
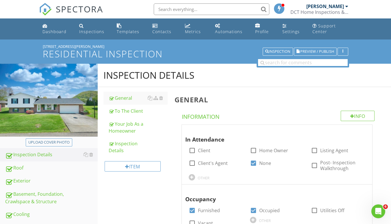
scroll to position [340, 0]
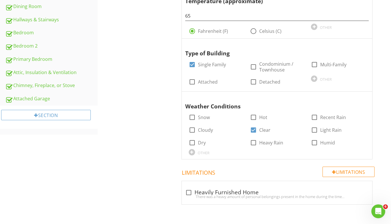
click at [53, 103] on link "Attached Garage" at bounding box center [51, 98] width 92 height 13
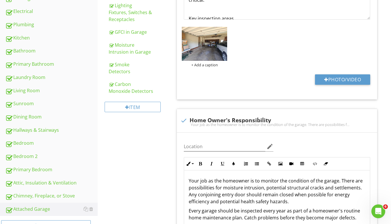
scroll to position [221, 0]
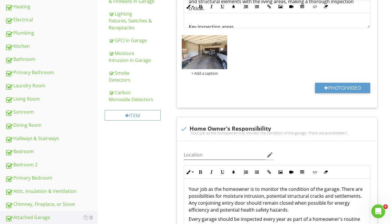
click at [135, 80] on div "Smoke Detectors" at bounding box center [138, 77] width 59 height 14
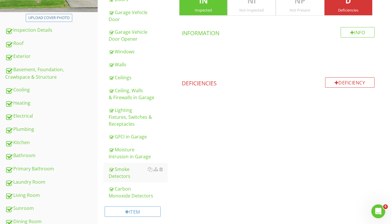
scroll to position [106, 0]
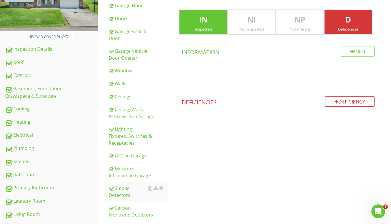
click at [33, 174] on div "Bathroom" at bounding box center [51, 175] width 92 height 8
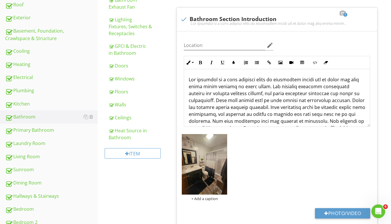
scroll to position [192, 0]
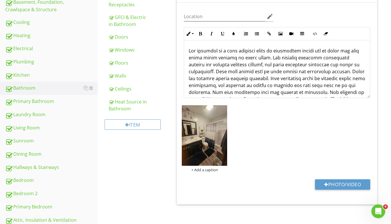
click at [51, 196] on div "Bedroom 2" at bounding box center [51, 194] width 92 height 8
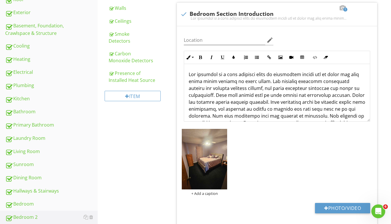
scroll to position [163, 0]
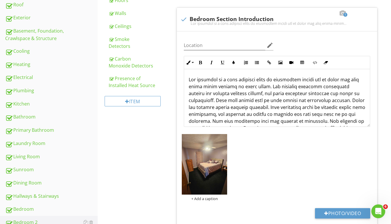
click at [132, 40] on div "Smoke Detectors" at bounding box center [138, 43] width 59 height 14
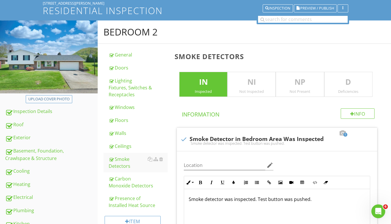
scroll to position [58, 0]
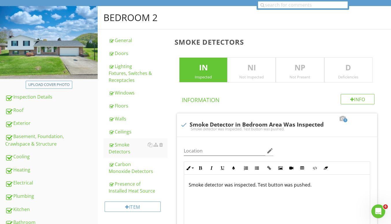
click at [358, 77] on div "Deficiencies" at bounding box center [348, 77] width 48 height 5
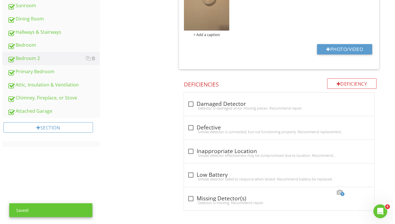
scroll to position [329, 0]
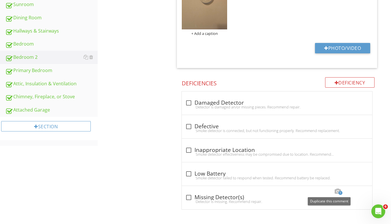
click at [329, 192] on div at bounding box center [329, 192] width 7 height 6
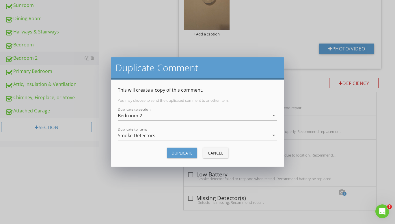
click at [165, 119] on div "Bedroom 2" at bounding box center [193, 116] width 151 height 10
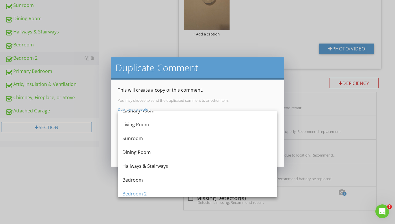
scroll to position [223, 0]
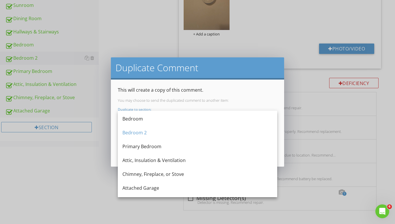
click at [141, 190] on div "Attached Garage" at bounding box center [197, 188] width 150 height 7
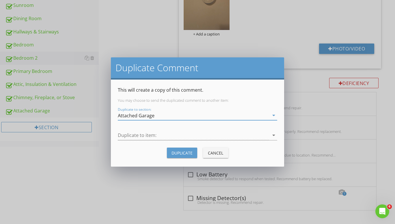
click at [158, 138] on div at bounding box center [193, 136] width 151 height 10
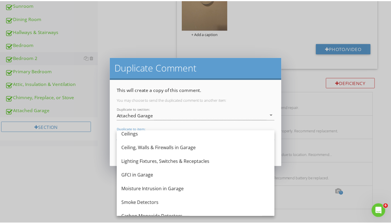
scroll to position [112, 0]
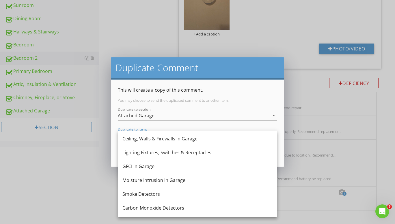
click at [150, 193] on div "Smoke Detectors" at bounding box center [197, 194] width 150 height 7
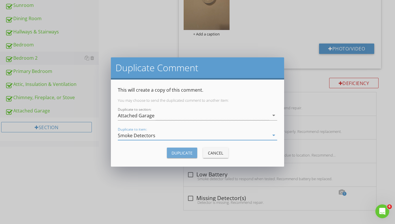
click at [177, 153] on div "Duplicate" at bounding box center [181, 153] width 21 height 6
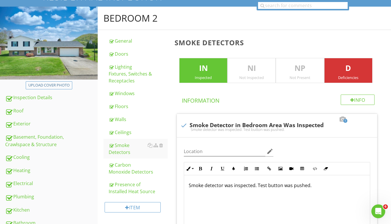
scroll to position [40, 0]
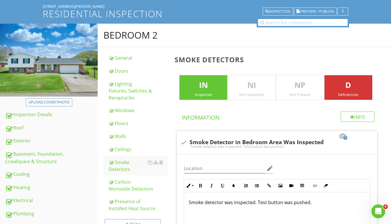
click at [353, 81] on p "D" at bounding box center [348, 86] width 48 height 12
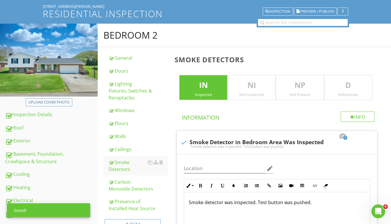
click at [126, 184] on div "Carbon Monoxide Detectors" at bounding box center [138, 186] width 59 height 14
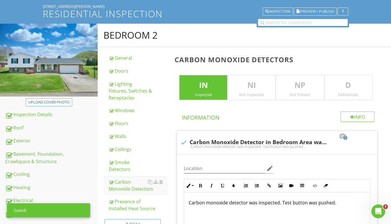
click at [349, 83] on p "D" at bounding box center [348, 86] width 48 height 12
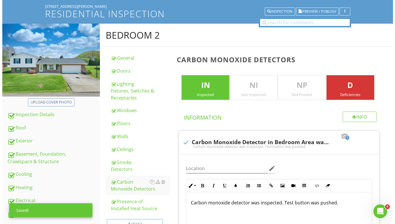
scroll to position [329, 0]
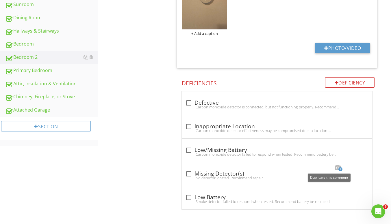
click at [329, 168] on div at bounding box center [329, 168] width 7 height 6
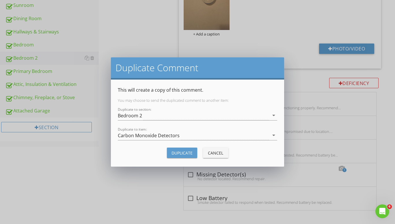
click at [170, 117] on div "Bedroom 2" at bounding box center [193, 116] width 151 height 10
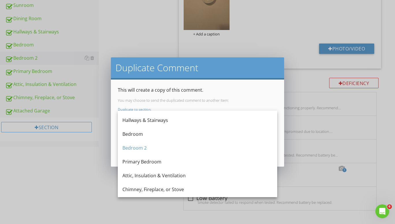
scroll to position [223, 0]
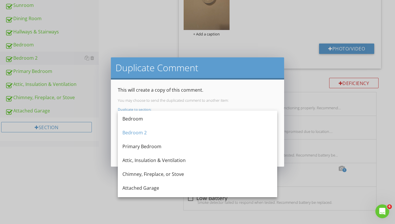
click at [155, 187] on div "Attached Garage" at bounding box center [197, 188] width 150 height 7
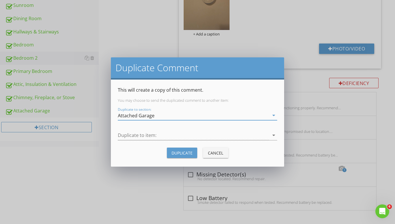
click at [171, 137] on div at bounding box center [193, 136] width 151 height 10
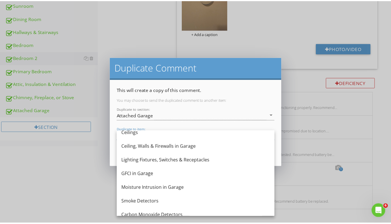
scroll to position [112, 0]
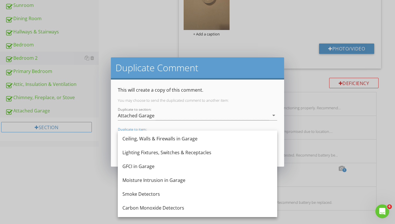
click at [146, 207] on div "Carbon Monoxide Detectors" at bounding box center [197, 208] width 150 height 7
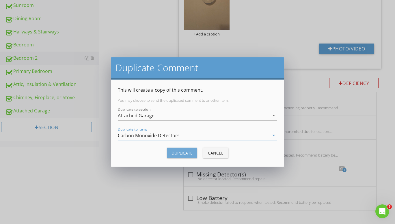
click at [183, 152] on div "Duplicate" at bounding box center [181, 153] width 21 height 6
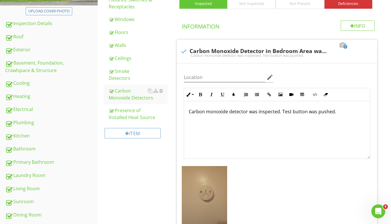
scroll to position [98, 0]
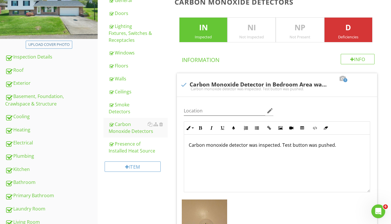
click at [346, 29] on p "D" at bounding box center [348, 28] width 48 height 12
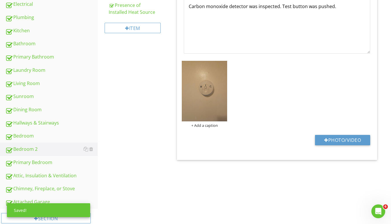
scroll to position [251, 0]
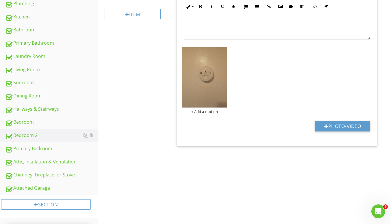
click at [47, 189] on div "Attached Garage" at bounding box center [51, 189] width 92 height 8
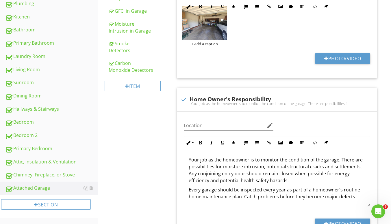
scroll to position [164, 0]
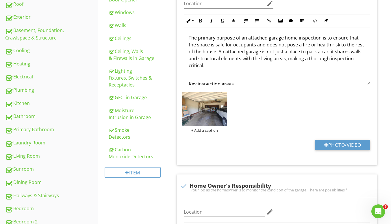
click at [130, 131] on div "Smoke Detectors" at bounding box center [138, 134] width 59 height 14
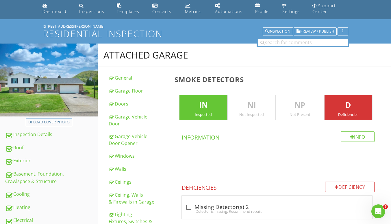
scroll to position [20, 0]
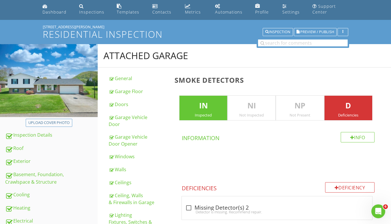
click at [254, 210] on div "Detector is missing. Recommend repair." at bounding box center [276, 212] width 183 height 5
checkbox input "true"
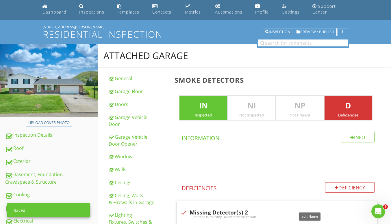
click at [311, 210] on div at bounding box center [309, 207] width 7 height 6
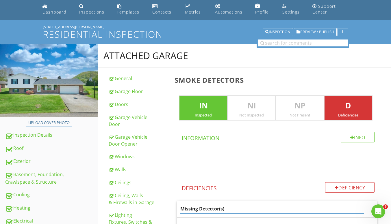
type input "Missing Detector(s)"
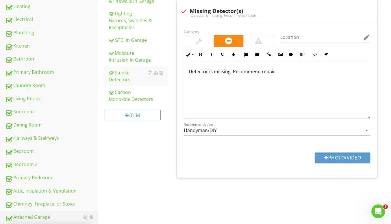
scroll to position [251, 0]
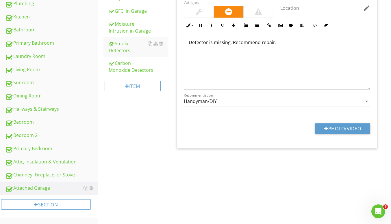
click at [160, 173] on div "Upload cover photo Inspection Details Roof Exterior Basement, Foundation, Crawl…" at bounding box center [195, 18] width 391 height 411
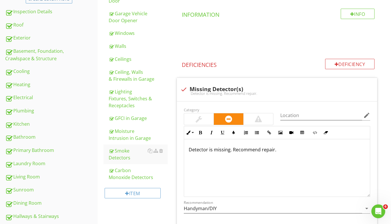
scroll to position [106, 0]
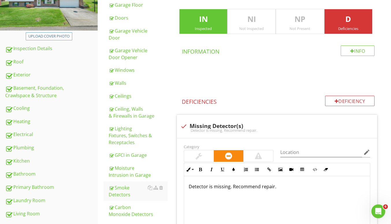
click at [135, 208] on div "Carbon Monoxide Detectors" at bounding box center [138, 211] width 59 height 14
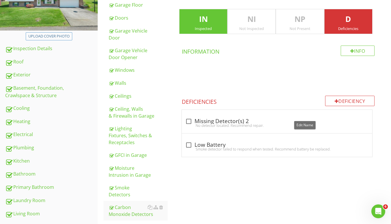
click at [302, 116] on div at bounding box center [304, 116] width 7 height 6
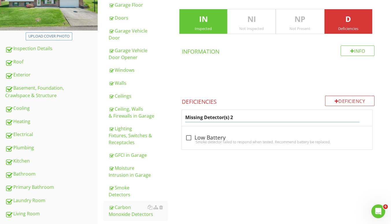
click at [302, 116] on input "Missing Detector(s) 2" at bounding box center [272, 118] width 174 height 10
type input "Missing Detector(s)"
click at [280, 105] on h4 "Deficiencies" at bounding box center [278, 101] width 193 height 10
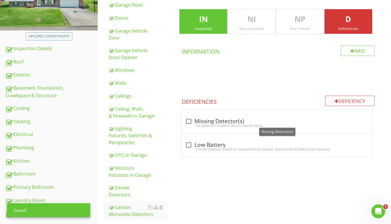
click at [192, 121] on div at bounding box center [189, 122] width 10 height 10
checkbox input "true"
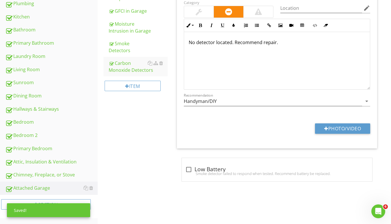
scroll to position [193, 0]
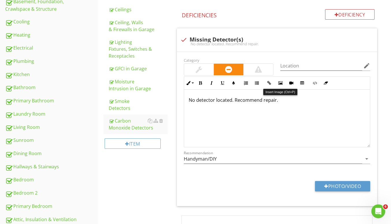
click at [281, 85] on button "Insert Image" at bounding box center [279, 83] width 11 height 11
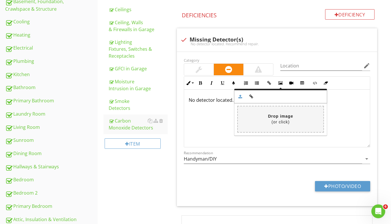
click at [254, 128] on input "file" at bounding box center [109, 120] width 427 height 26
click at [219, 117] on div "​ ​ No detector located. Recommend repair." at bounding box center [277, 119] width 186 height 58
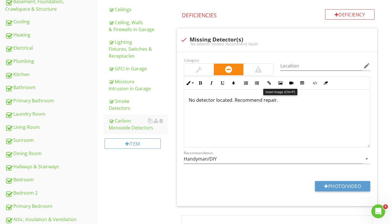
click at [280, 85] on button "Insert Image" at bounding box center [279, 83] width 11 height 11
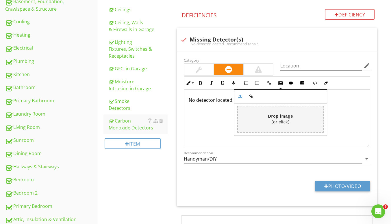
click at [169, 160] on div "Attached Garage General Garage Floor Doors Garage Vehicle Door Garage Vehicle D…" at bounding box center [244, 62] width 293 height 383
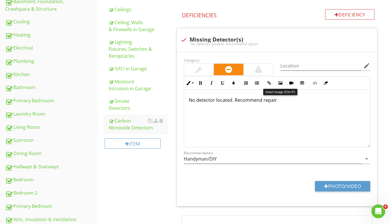
click at [278, 84] on icon "button" at bounding box center [280, 83] width 4 height 4
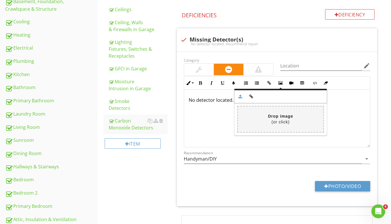
click at [271, 113] on input "file" at bounding box center [109, 120] width 427 height 26
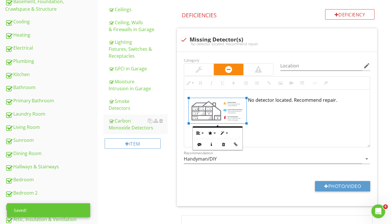
click at [128, 194] on div "Attached Garage General Garage Floor Doors Garage Vehicle Door Garage Vehicle D…" at bounding box center [244, 62] width 293 height 383
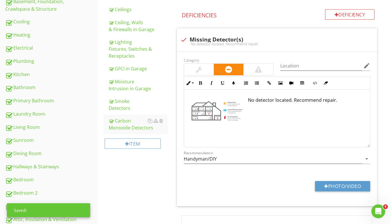
click at [132, 108] on div "Smoke Detectors" at bounding box center [138, 105] width 59 height 14
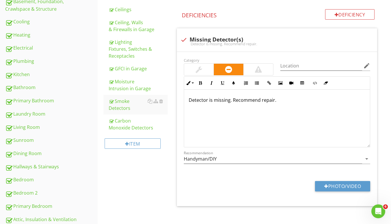
click at [128, 120] on div "Carbon Monoxide Detectors" at bounding box center [138, 124] width 59 height 14
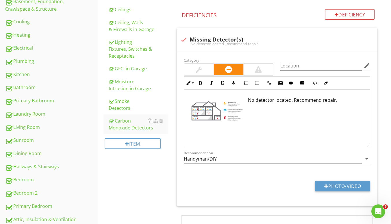
click at [203, 104] on img at bounding box center [217, 110] width 58 height 25
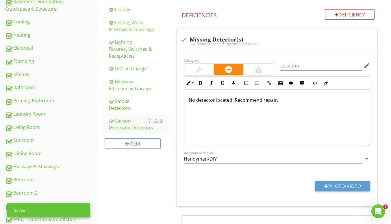
click at [127, 200] on div "Attached Garage General Garage Floor Doors Garage Vehicle Door Garage Vehicle D…" at bounding box center [244, 62] width 293 height 383
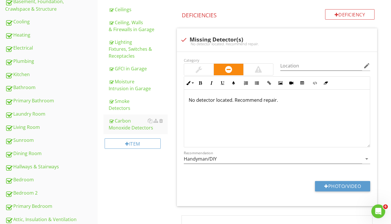
click at [333, 187] on button "Photo/Video" at bounding box center [342, 186] width 55 height 10
type input "C:\fakepath\smoke_detector_placement.png"
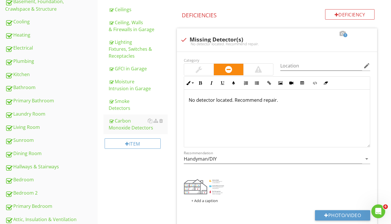
click at [130, 103] on div "Smoke Detectors" at bounding box center [138, 105] width 59 height 14
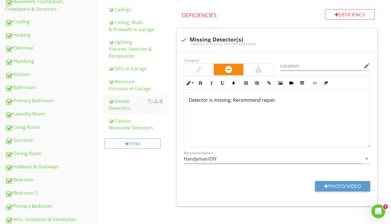
scroll to position [251, 0]
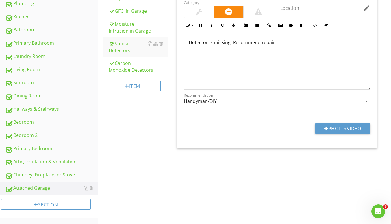
click at [347, 130] on button "Photo/Video" at bounding box center [342, 129] width 55 height 10
type input "C:\fakepath\smoke_detector_placement.png"
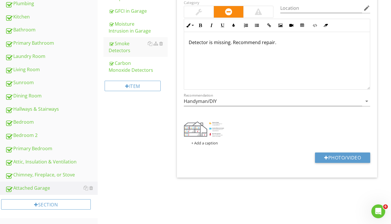
click at [124, 63] on div "Carbon Monoxide Detectors" at bounding box center [138, 67] width 59 height 14
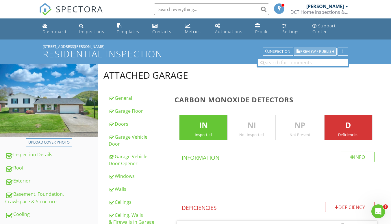
click at [307, 50] on span "Preview / Publish" at bounding box center [317, 52] width 34 height 4
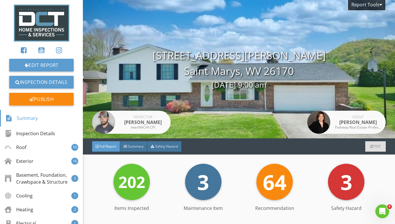
click at [131, 146] on span "Summary" at bounding box center [136, 146] width 16 height 5
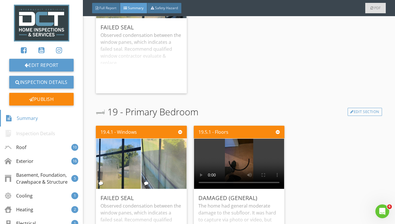
scroll to position [4855, 0]
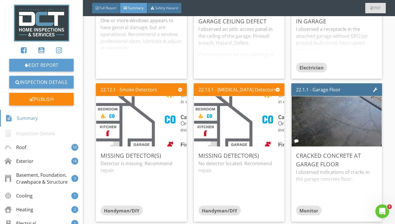
click at [133, 132] on img at bounding box center [141, 121] width 225 height 99
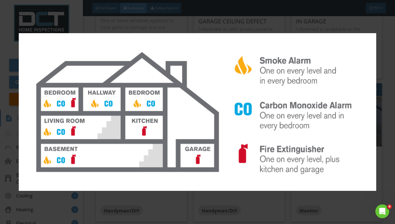
click at [132, 12] on div at bounding box center [197, 112] width 395 height 224
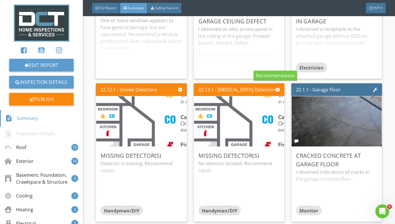
click at [276, 87] on div at bounding box center [278, 89] width 4 height 5
click at [0, 0] on div "Edit" at bounding box center [0, 0] width 0 height 0
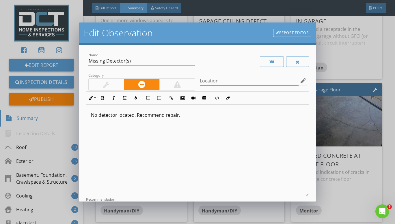
click at [294, 56] on div at bounding box center [252, 62] width 111 height 20
click at [293, 66] on div at bounding box center [297, 62] width 23 height 10
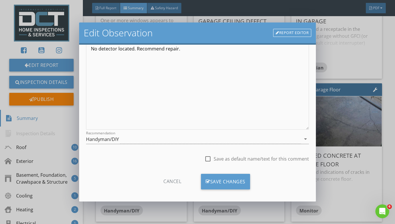
scroll to position [70, 0]
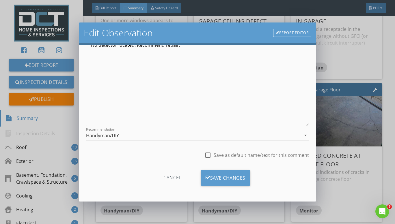
click at [227, 176] on div "Save Changes" at bounding box center [225, 178] width 49 height 16
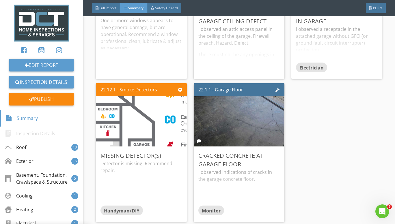
scroll to position [2, 0]
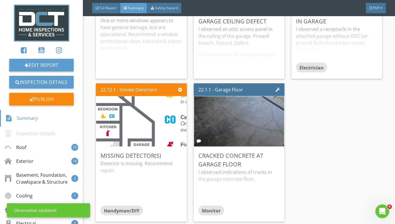
click at [0, 0] on div "Edit" at bounding box center [0, 0] width 0 height 0
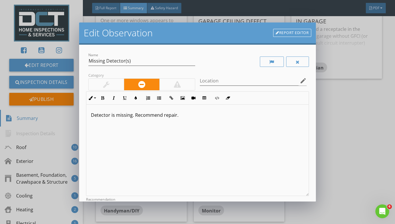
click at [287, 59] on div at bounding box center [297, 62] width 23 height 10
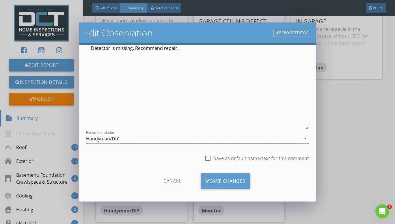
scroll to position [70, 0]
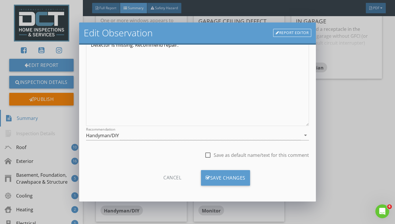
click at [225, 174] on div "Save Changes" at bounding box center [225, 178] width 49 height 16
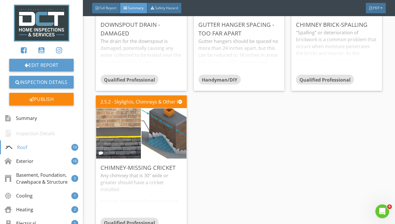
scroll to position [0, 0]
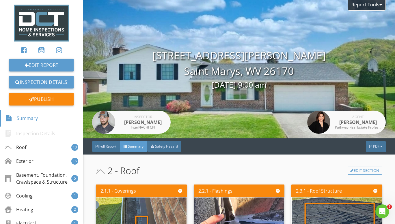
click at [30, 99] on div at bounding box center [31, 99] width 5 height 5
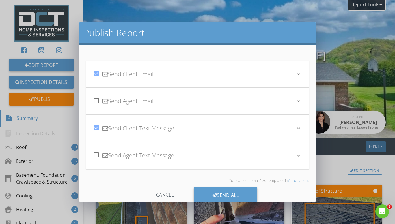
click at [96, 101] on div at bounding box center [96, 101] width 10 height 10
checkbox input "true"
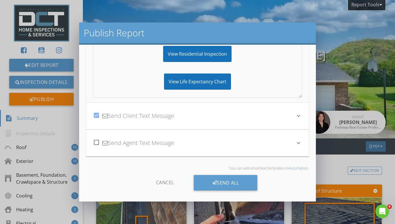
scroll to position [142, 0]
click at [216, 185] on div "Send All" at bounding box center [226, 183] width 64 height 16
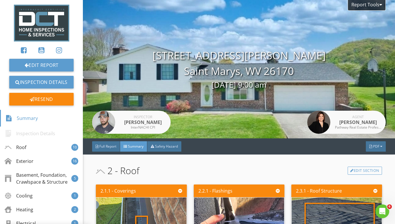
scroll to position [78, 0]
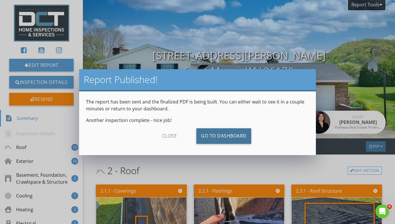
click at [224, 137] on link "Go To Dashboard" at bounding box center [223, 136] width 55 height 16
